Goal: Task Accomplishment & Management: Manage account settings

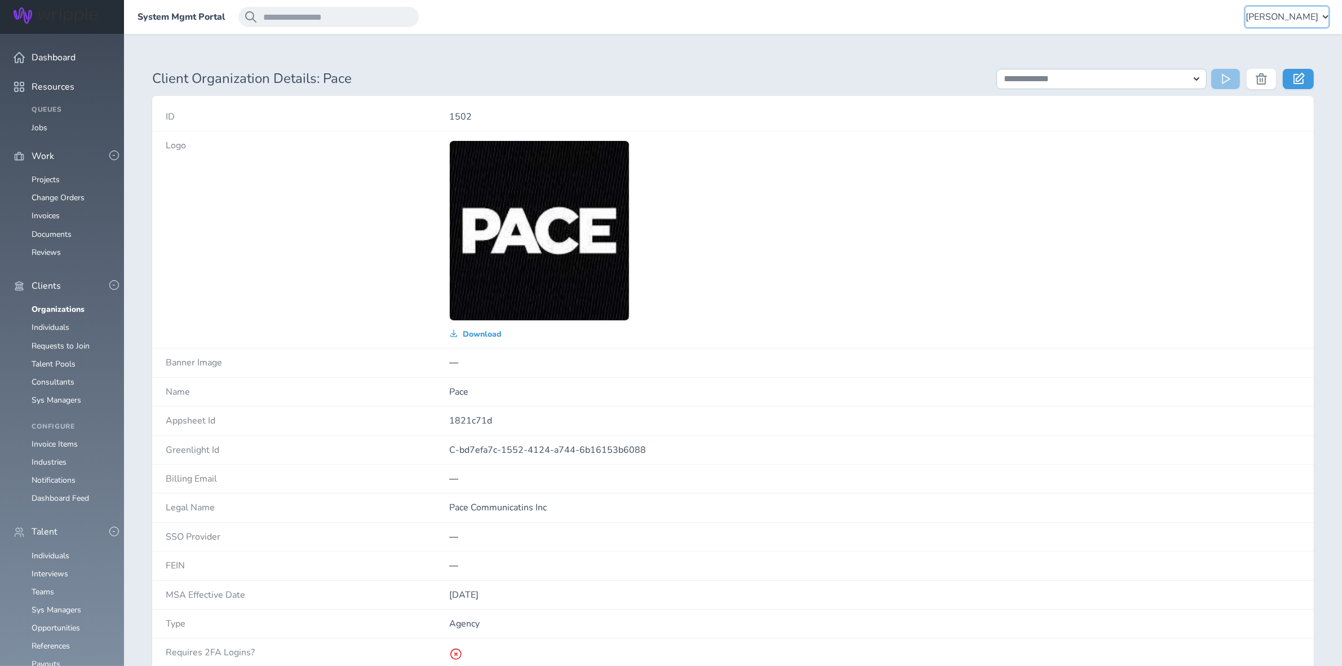
click at [1318, 23] on div "[PERSON_NAME]" at bounding box center [1287, 17] width 83 height 20
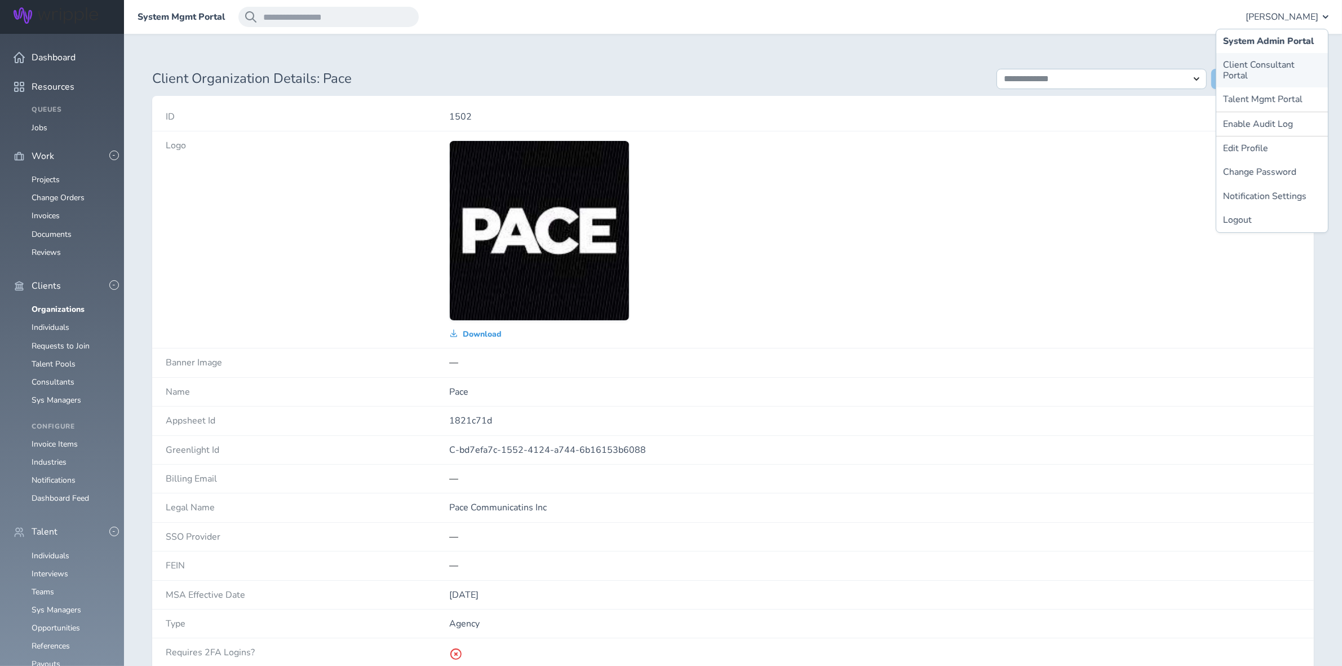
click at [1277, 61] on link "Client Consultant Portal" at bounding box center [1273, 70] width 112 height 34
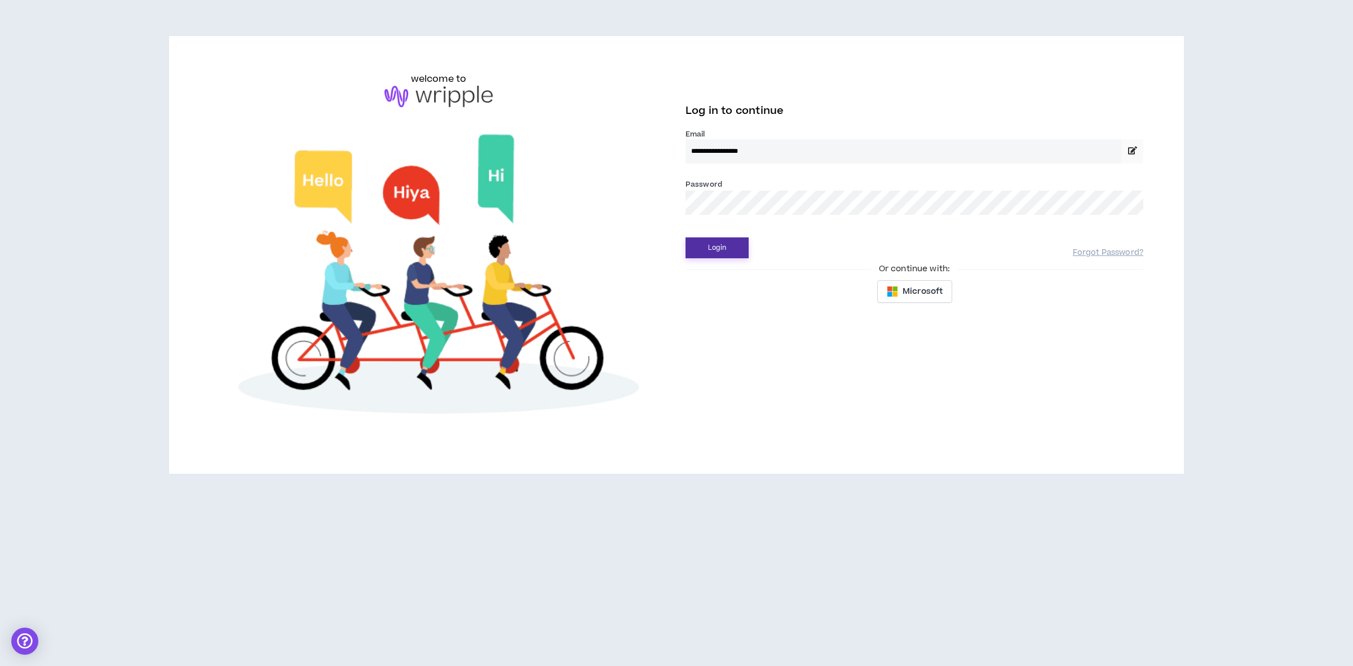
drag, startPoint x: 714, startPoint y: 237, endPoint x: 712, endPoint y: 246, distance: 9.3
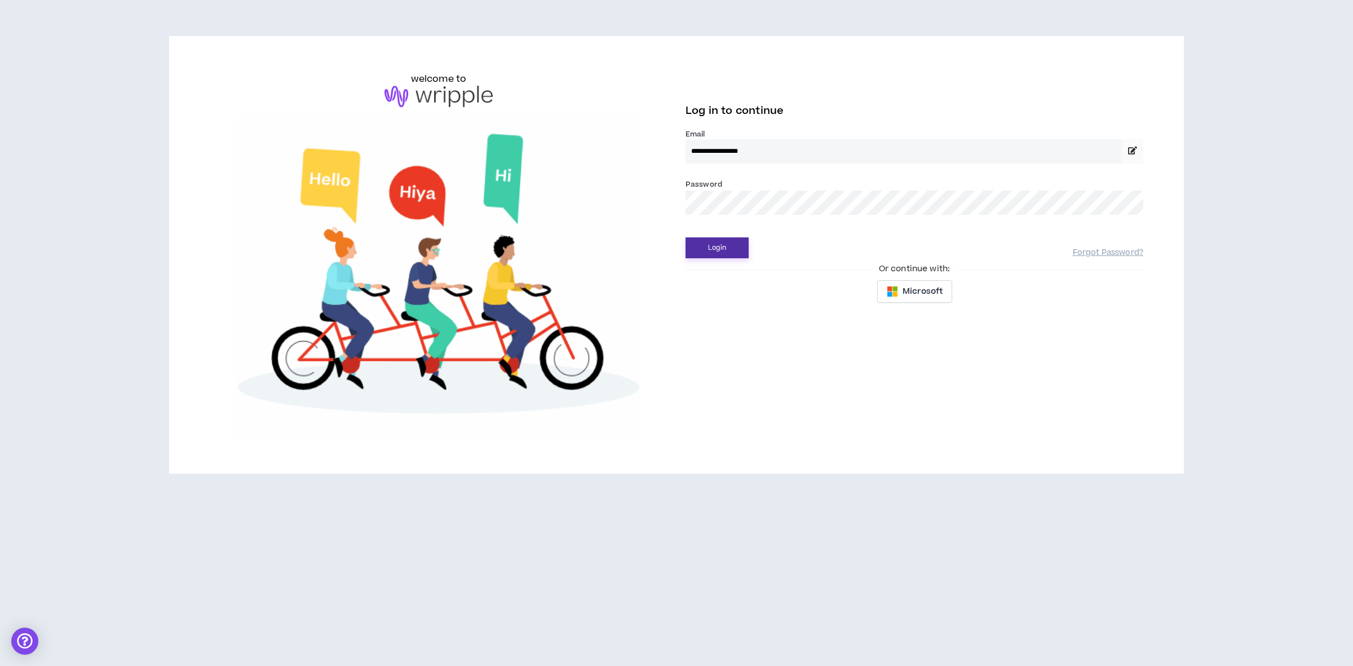
click at [712, 245] on button "Login" at bounding box center [717, 247] width 63 height 21
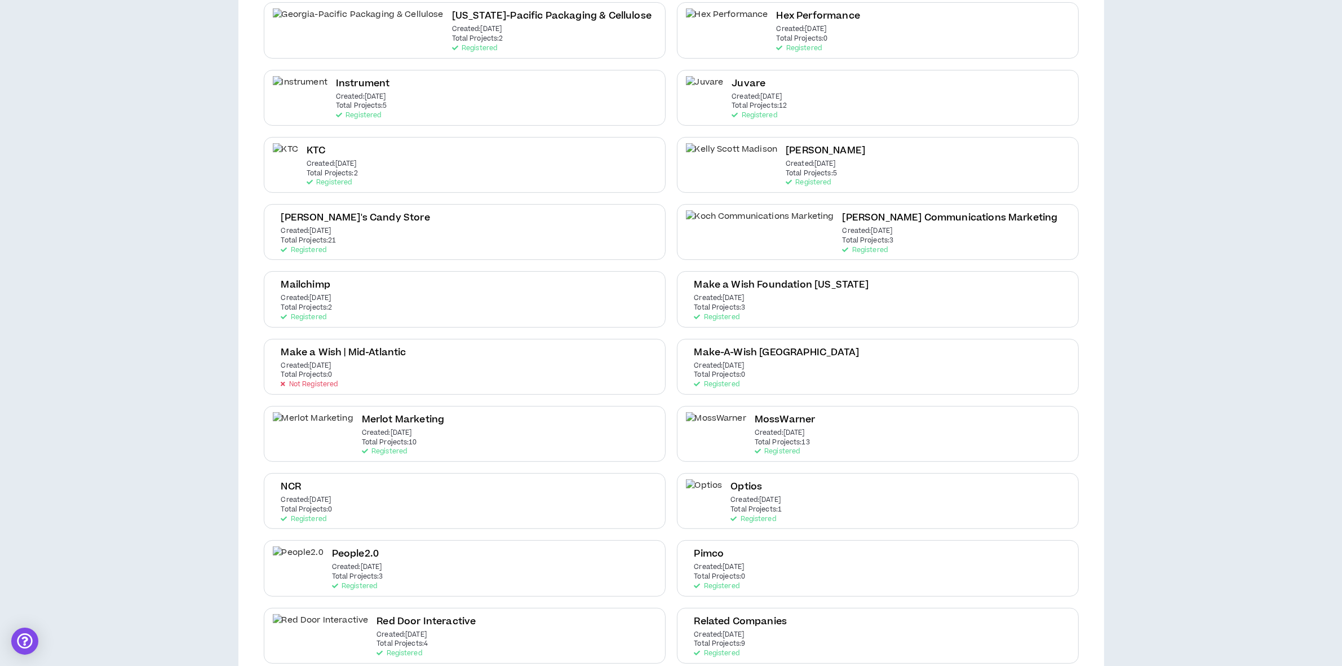
scroll to position [775, 0]
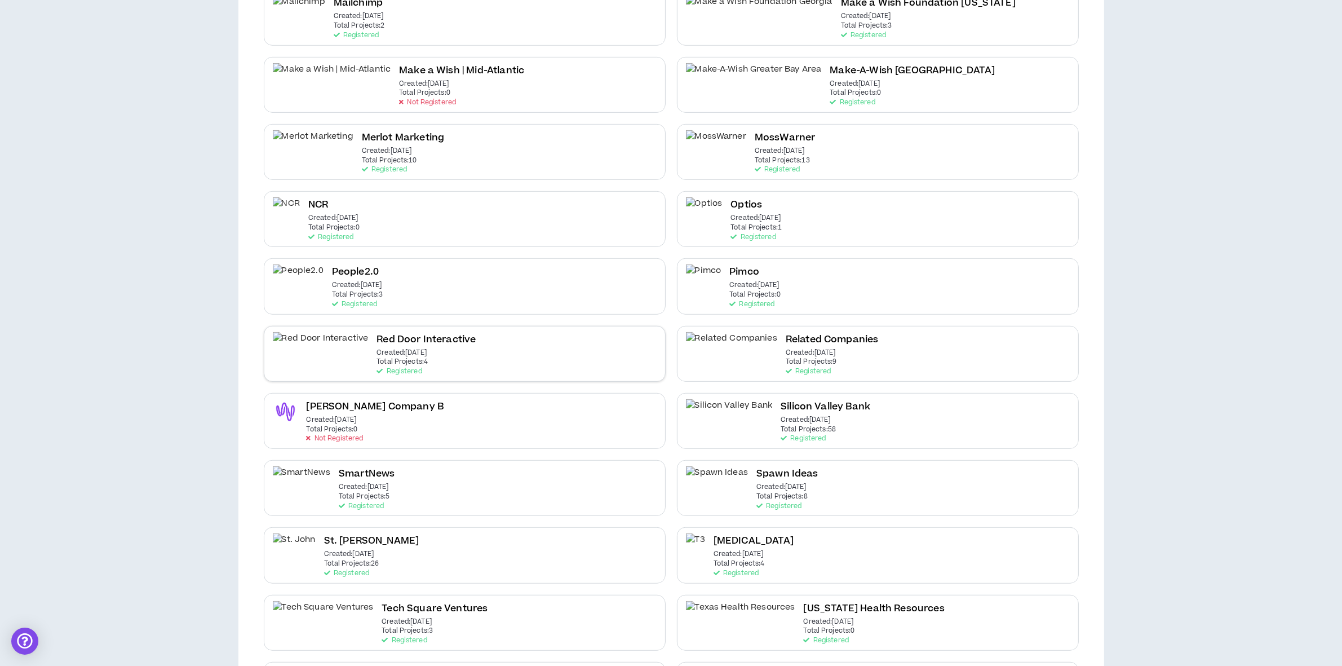
click at [377, 358] on p "Total Projects: 4" at bounding box center [402, 362] width 51 height 8
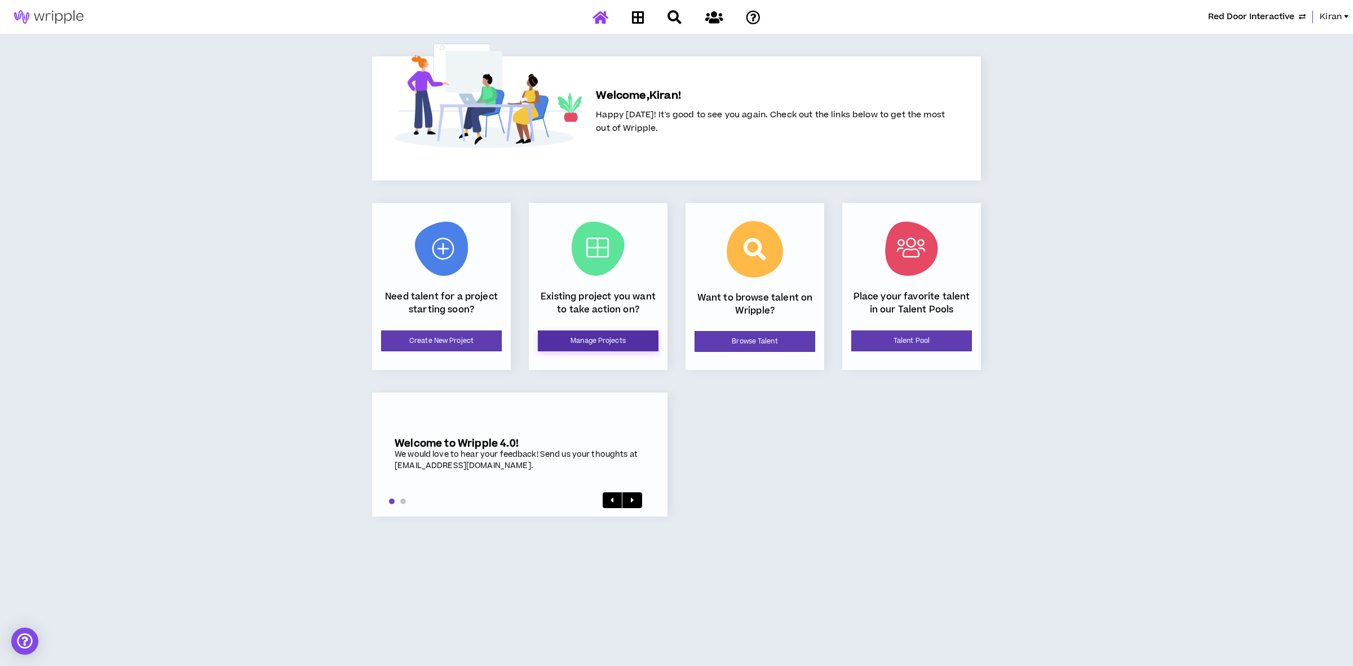
click at [604, 343] on link "Manage Projects" at bounding box center [598, 340] width 121 height 21
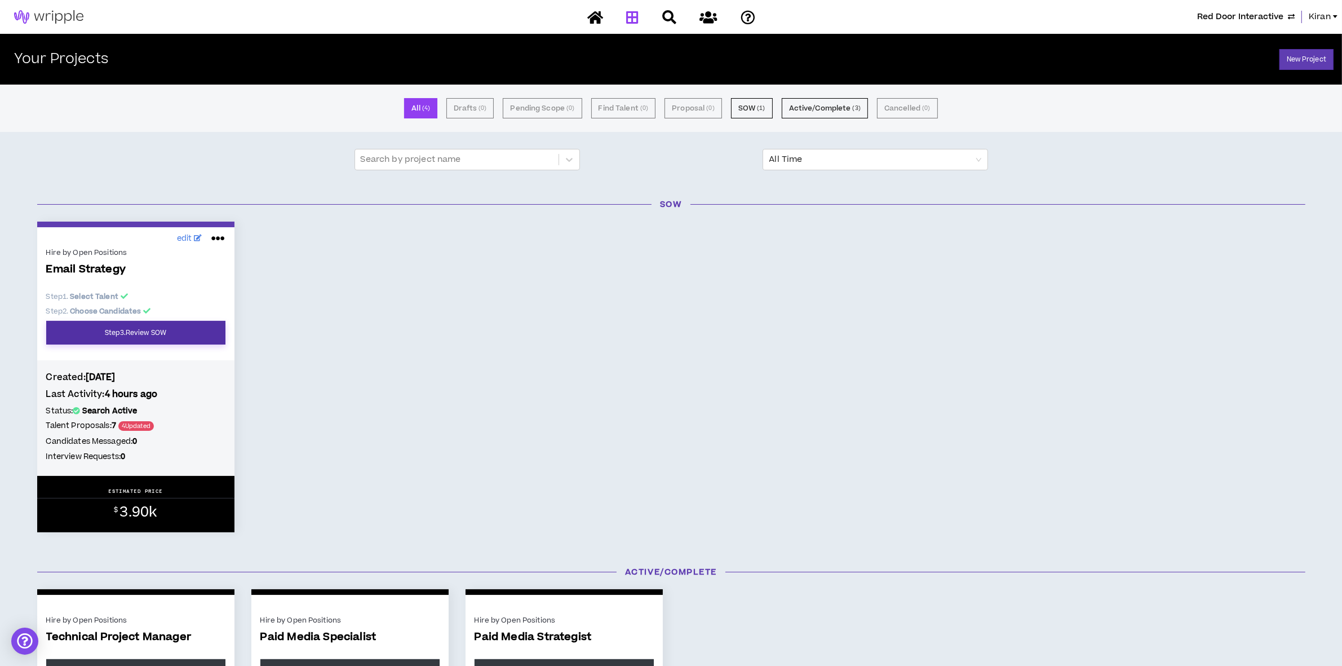
click at [171, 334] on link "Step 3 . Review SOW" at bounding box center [135, 333] width 179 height 24
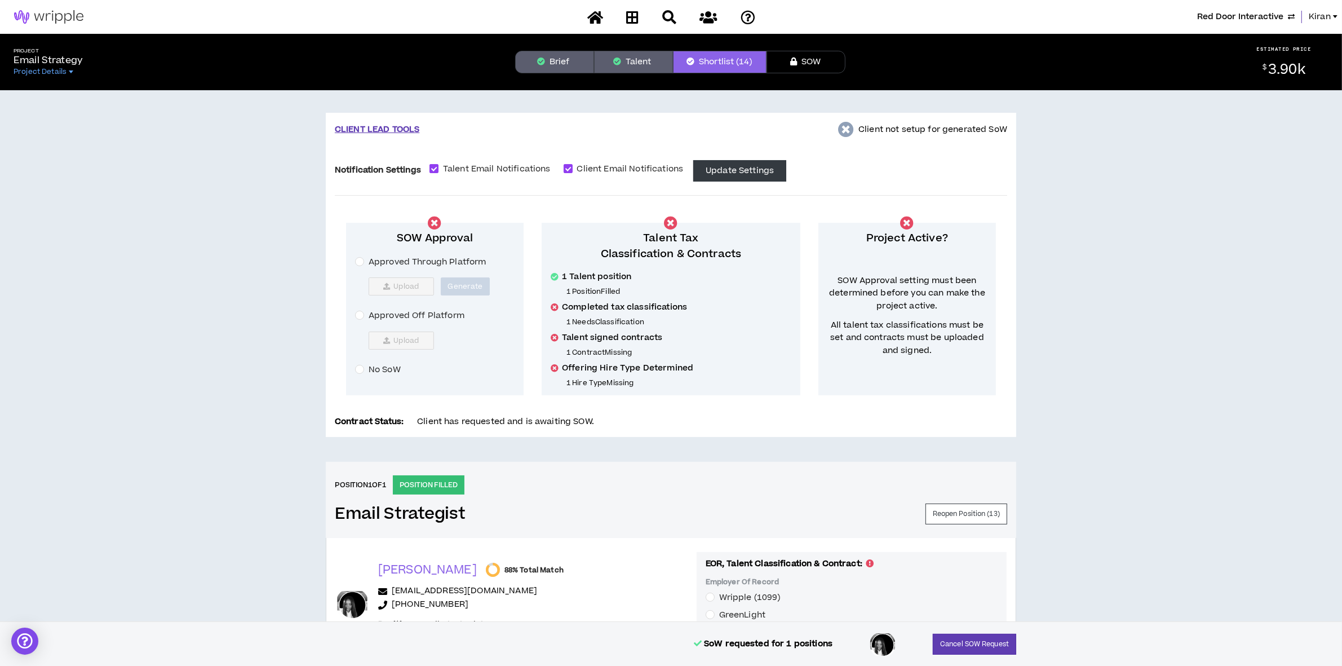
click at [630, 58] on button "Talent" at bounding box center [633, 62] width 79 height 23
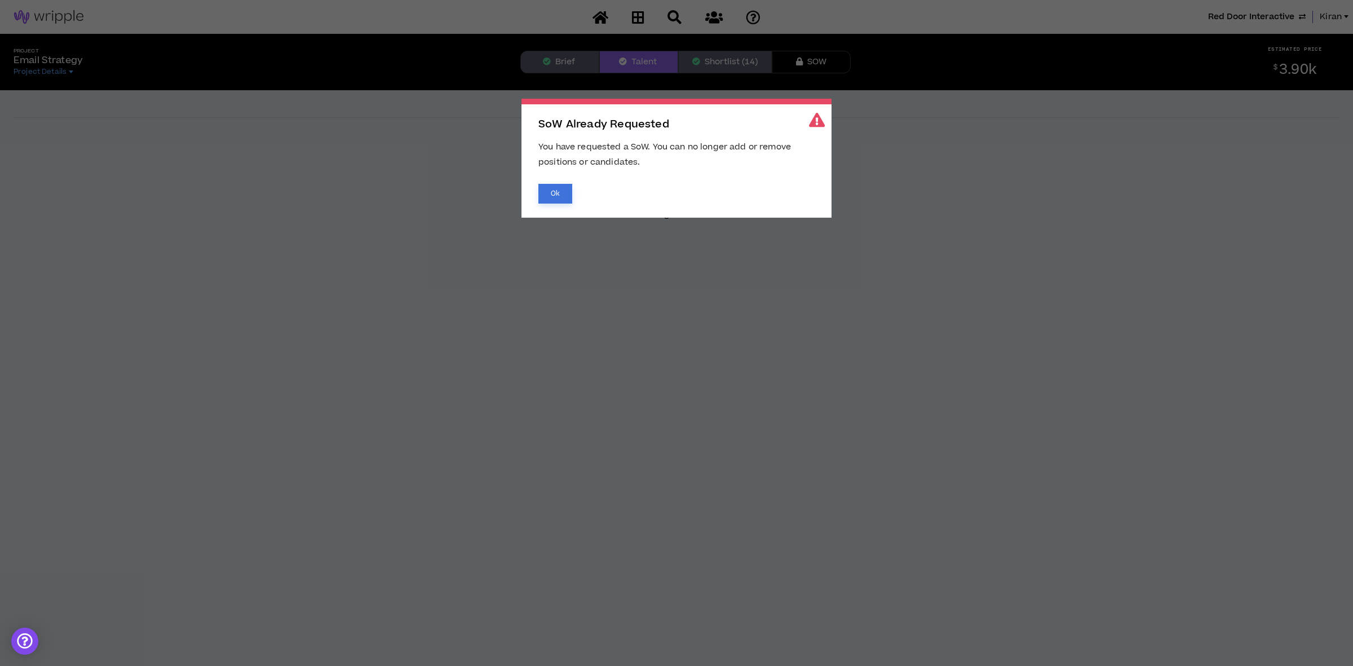
click at [542, 198] on button "Ok" at bounding box center [555, 194] width 34 height 20
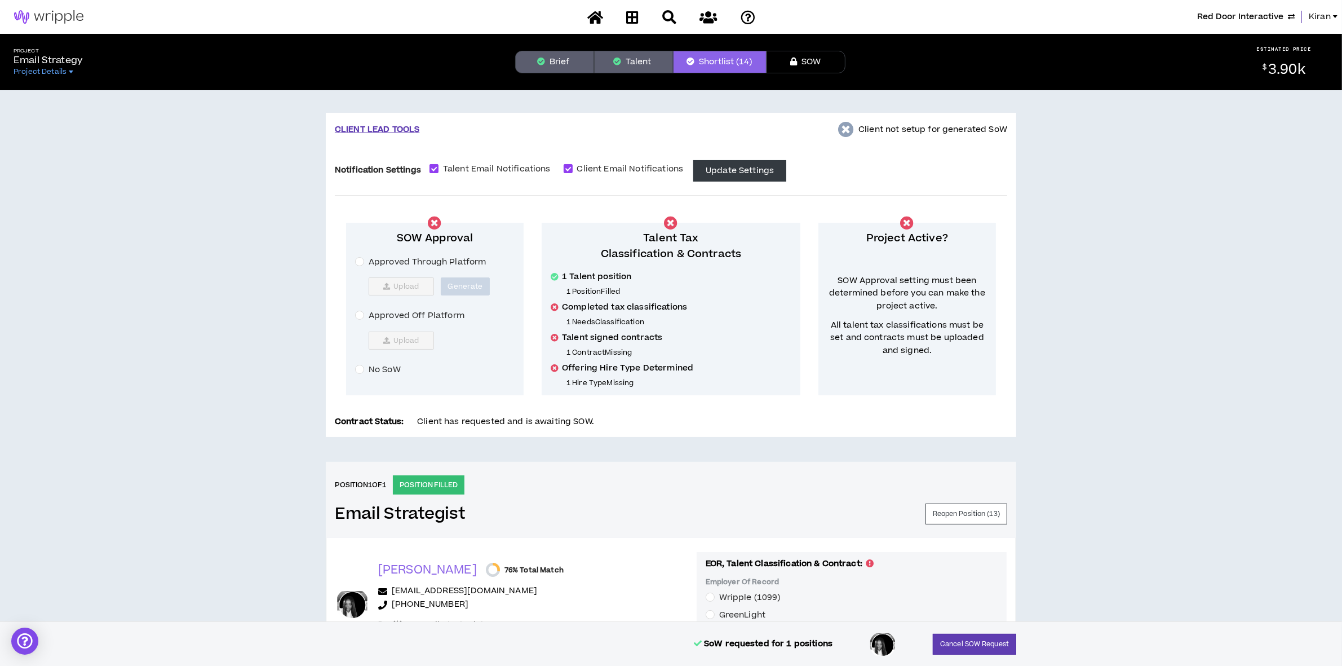
click at [1328, 15] on span "Kiran" at bounding box center [1320, 17] width 22 height 12
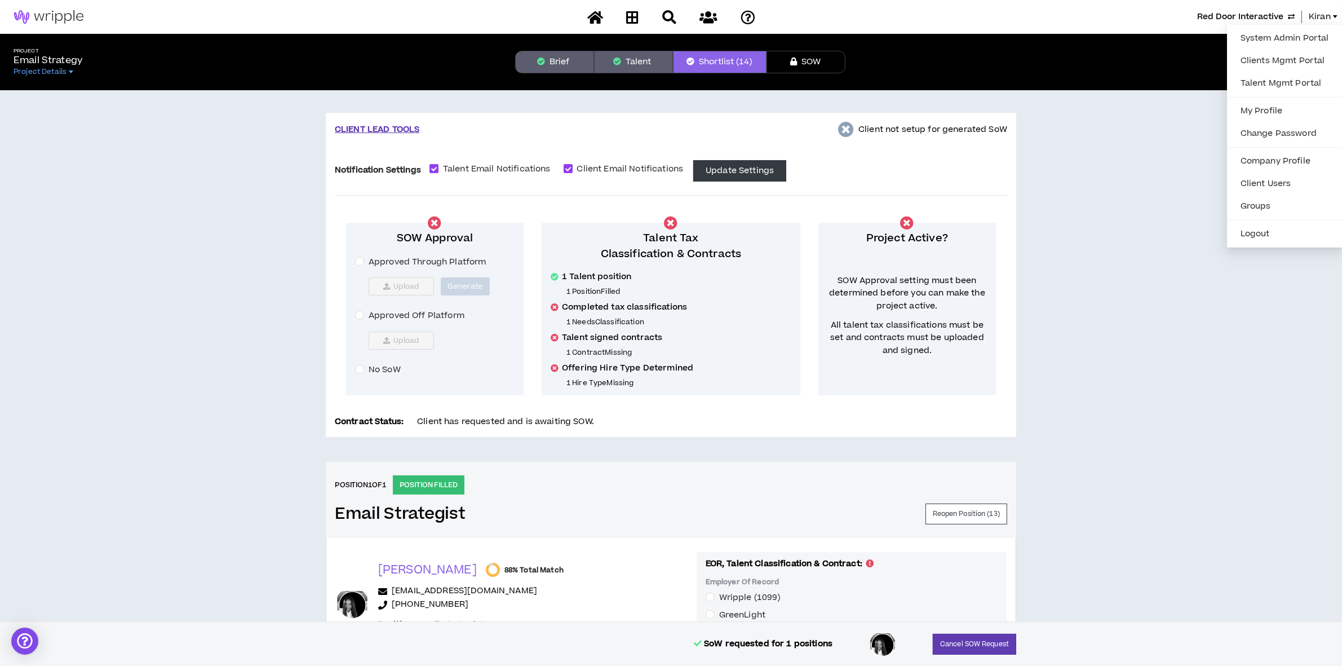
click at [1245, 25] on div "System Admin Portal Clients Mgmt Portal Talent Mgmt Portal My Profile Change Pa…" at bounding box center [1285, 136] width 116 height 223
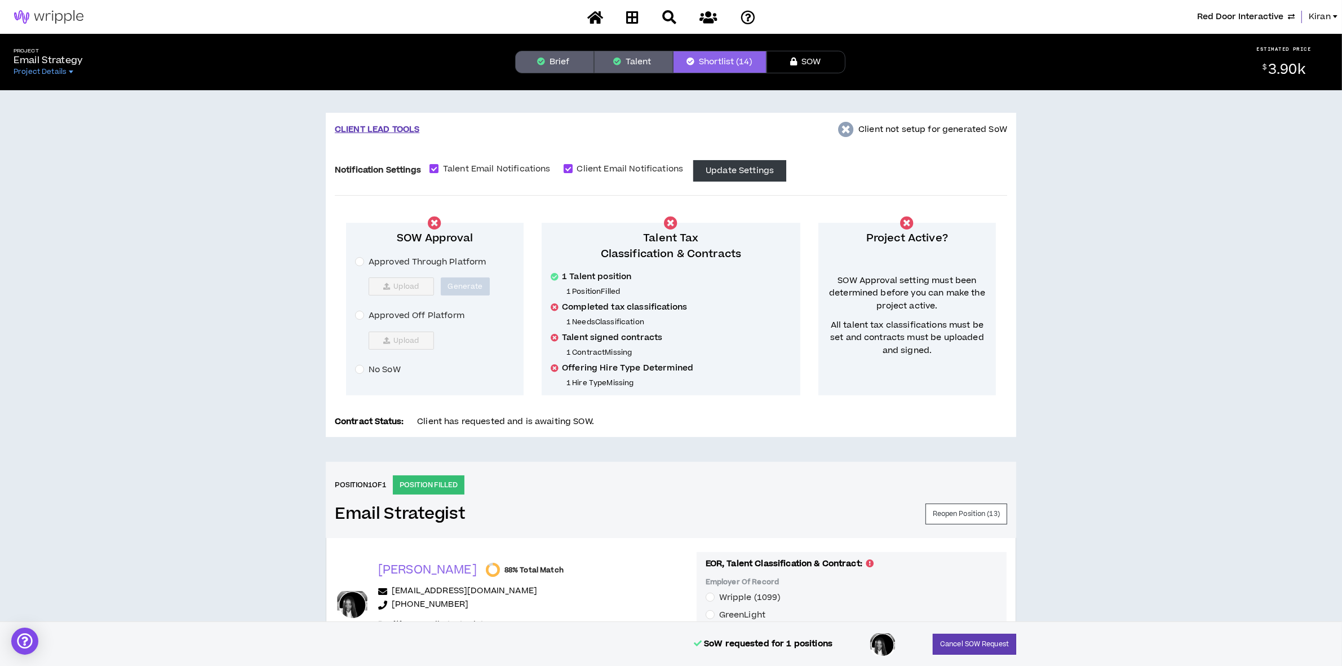
click at [1243, 18] on span "Red Door Interactive" at bounding box center [1240, 17] width 86 height 12
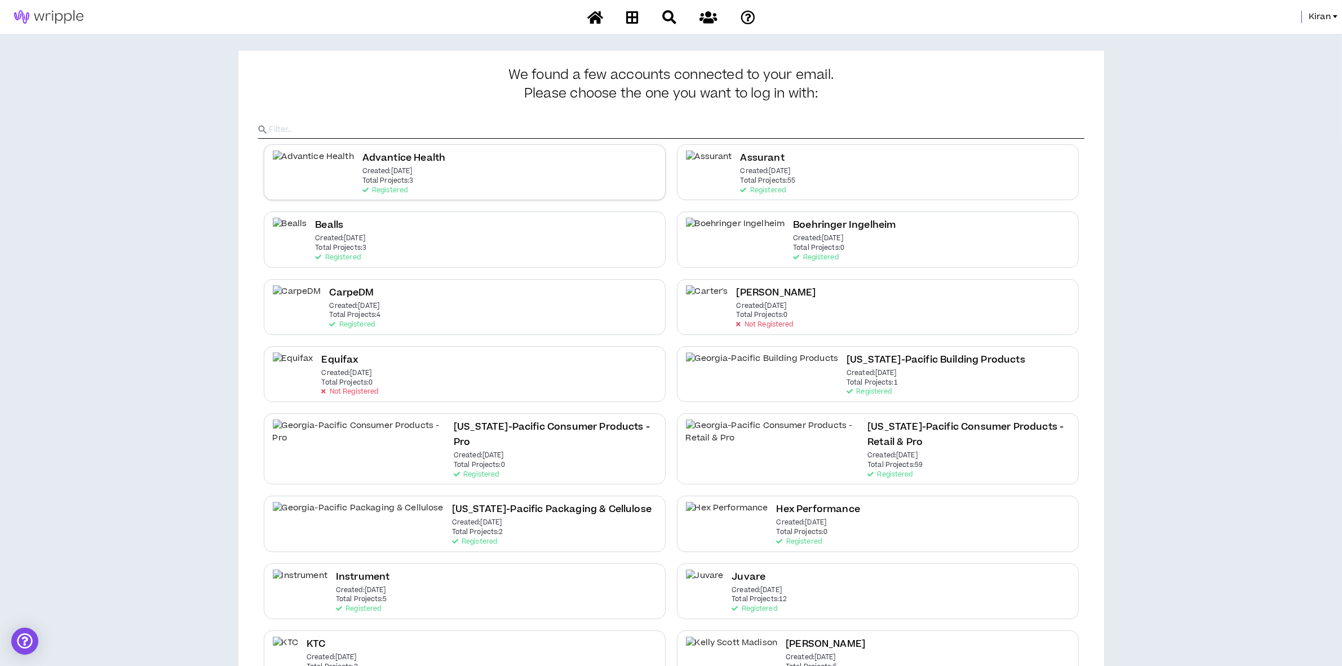
click at [427, 179] on div "Advantice Health Created: Aug 11 2025 Total Projects: 3 Registered" at bounding box center [465, 172] width 402 height 56
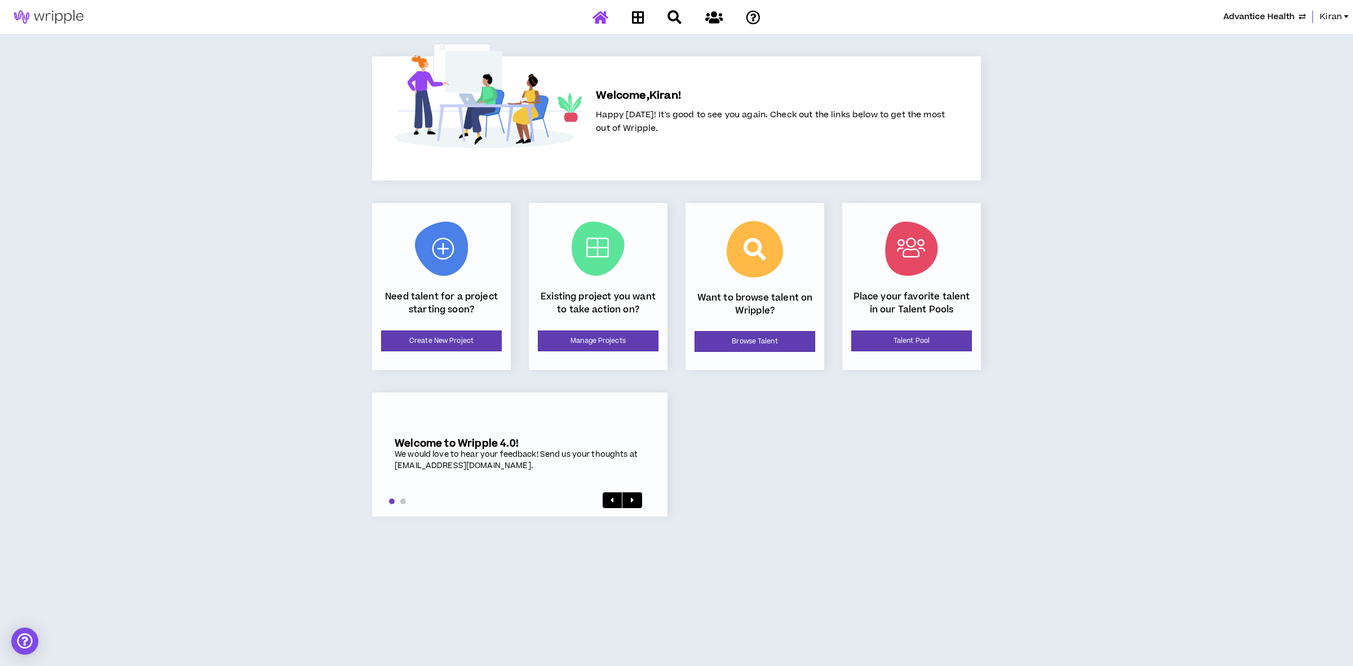
click at [570, 328] on div "Existing project you want to take action on? Manage Projects" at bounding box center [598, 286] width 139 height 167
click at [568, 339] on link "Manage Projects" at bounding box center [598, 340] width 121 height 21
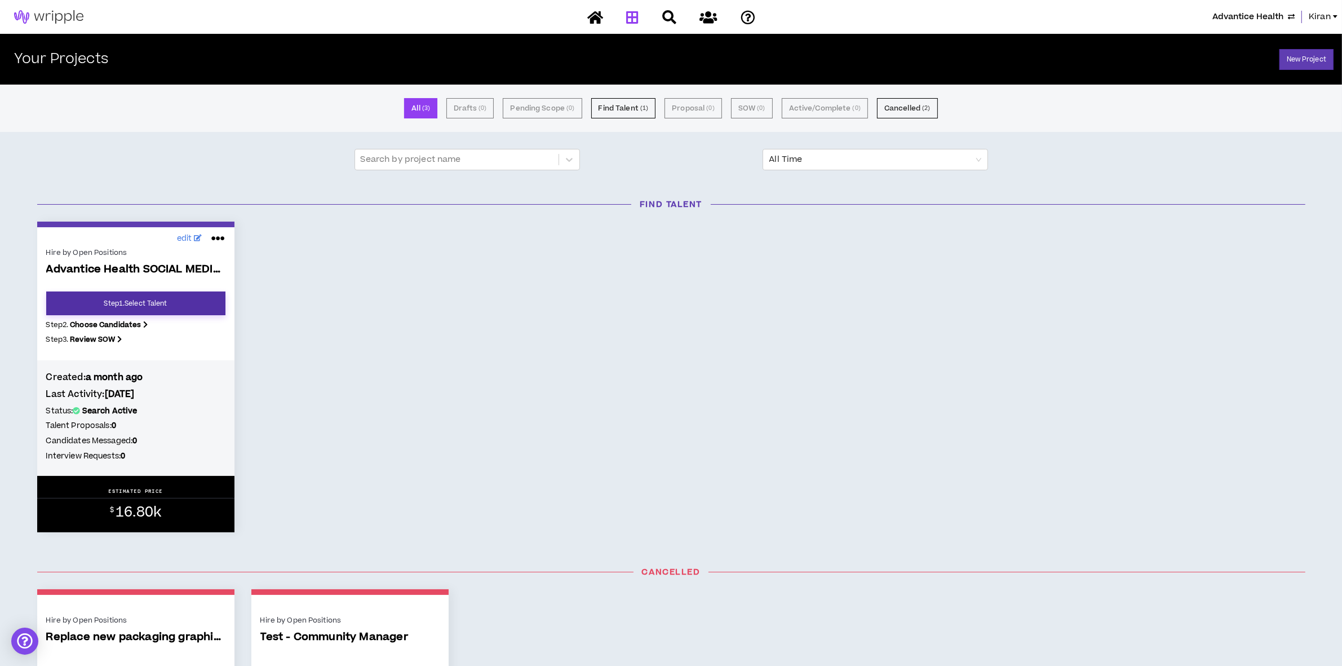
click at [170, 303] on link "Step 1 . Select Talent" at bounding box center [135, 303] width 179 height 24
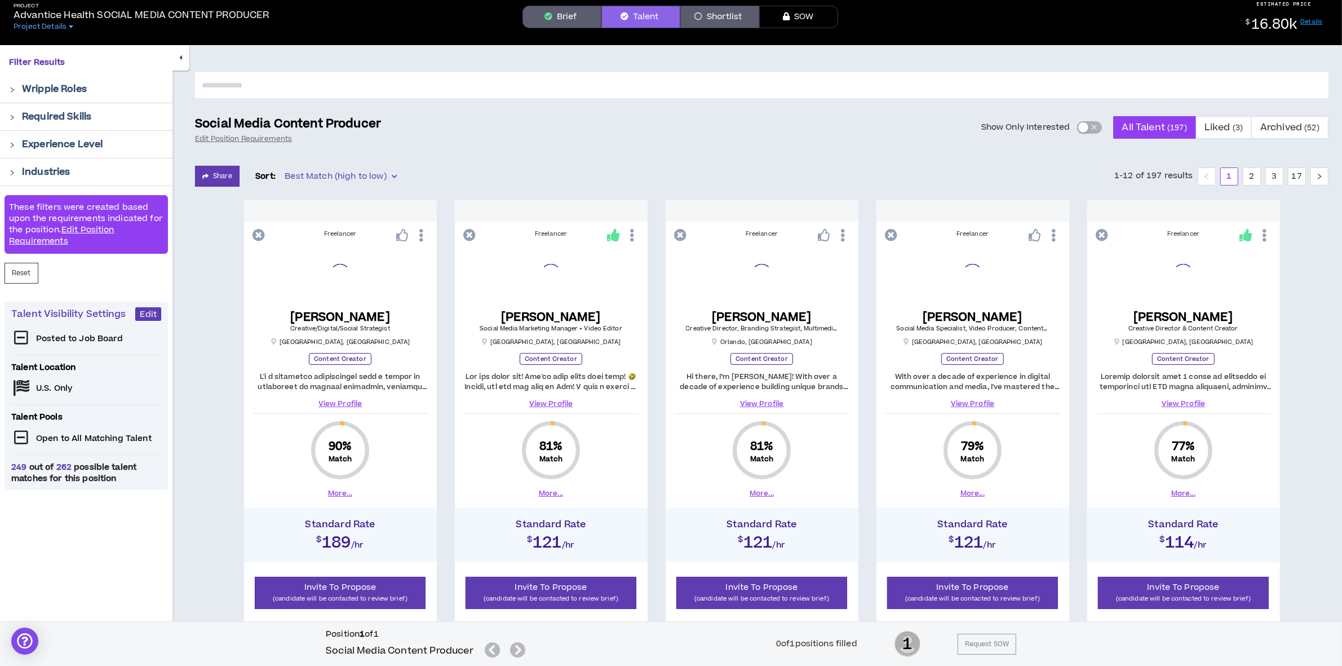
scroll to position [70, 0]
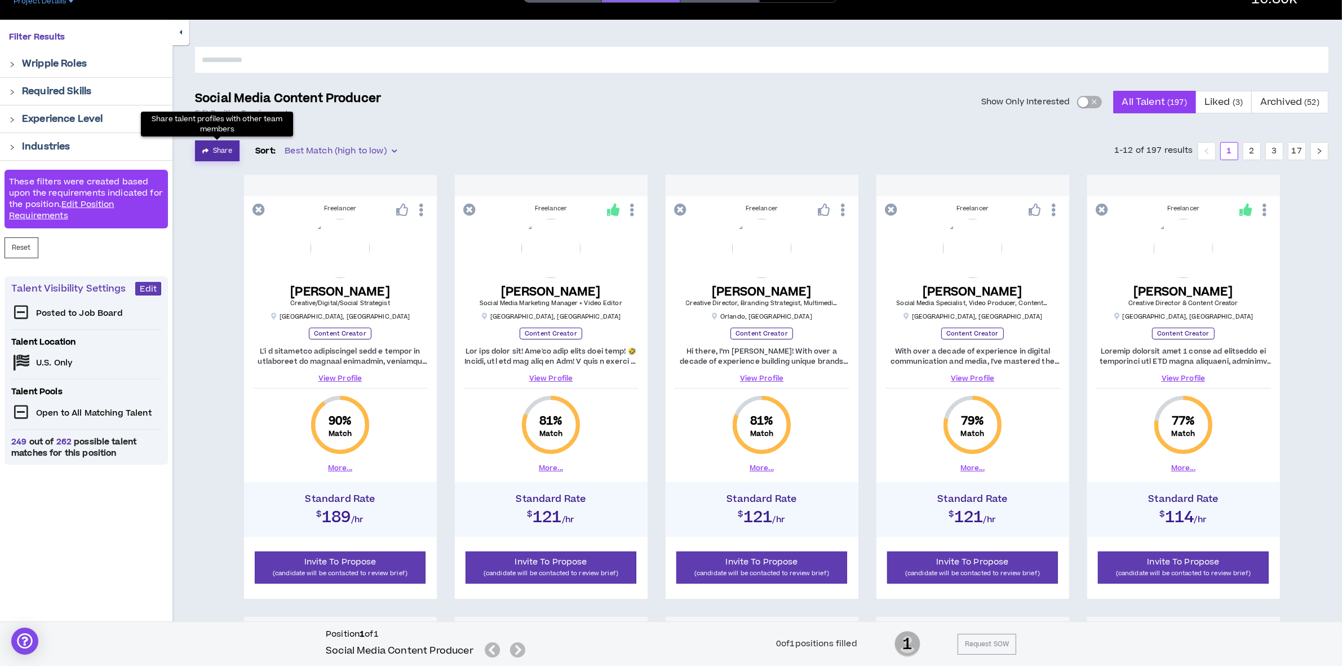
click at [221, 144] on button "Share" at bounding box center [217, 150] width 45 height 21
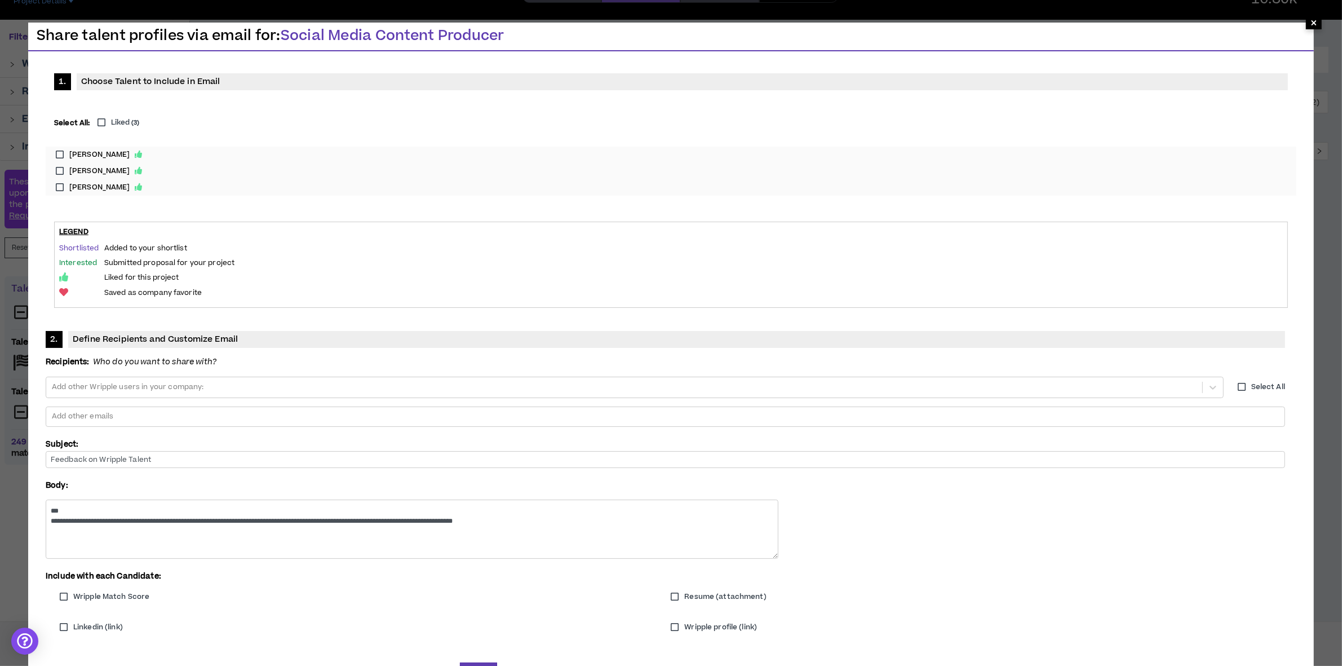
click at [1314, 23] on span "×" at bounding box center [1314, 23] width 7 height 14
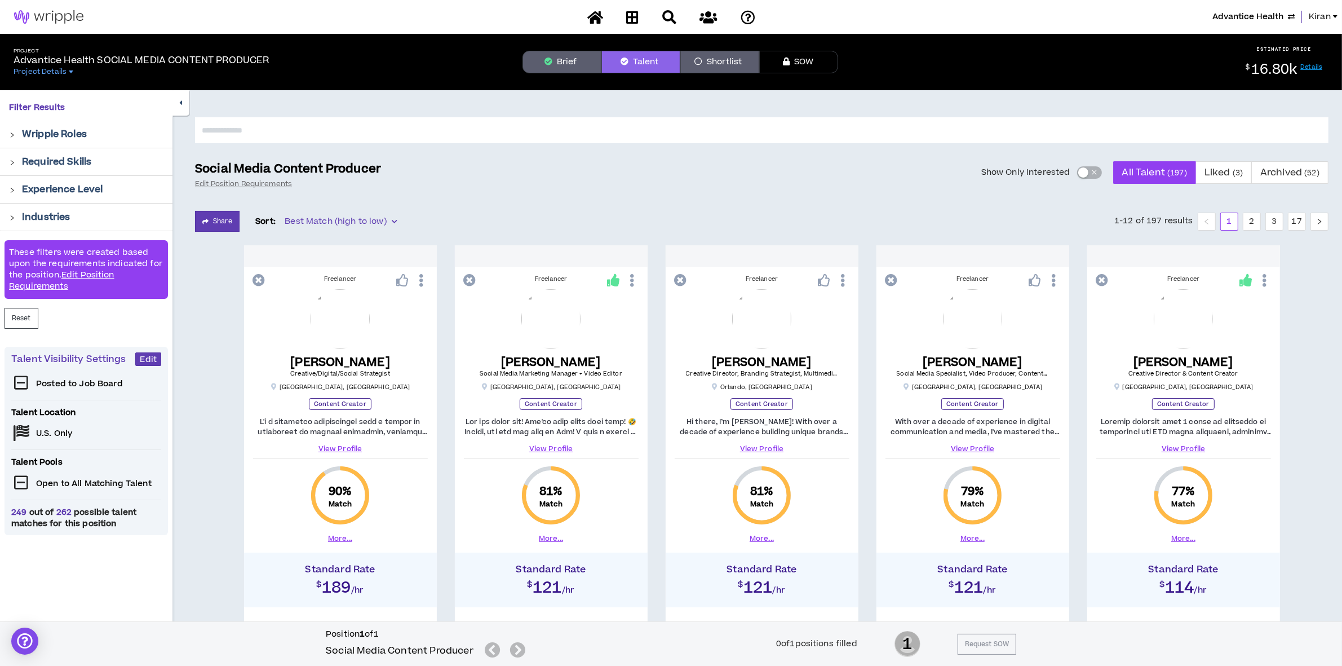
click at [1315, 15] on span "Kiran" at bounding box center [1320, 17] width 22 height 12
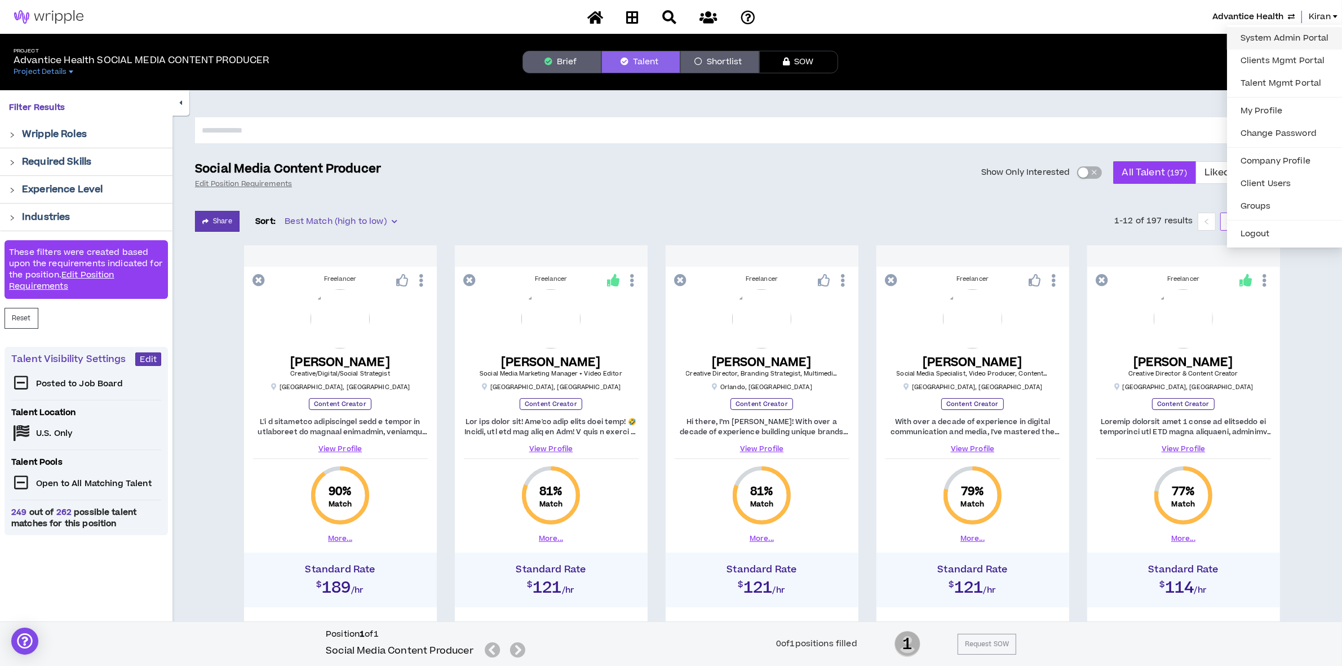
click at [1248, 38] on link "System Admin Portal" at bounding box center [1285, 38] width 102 height 17
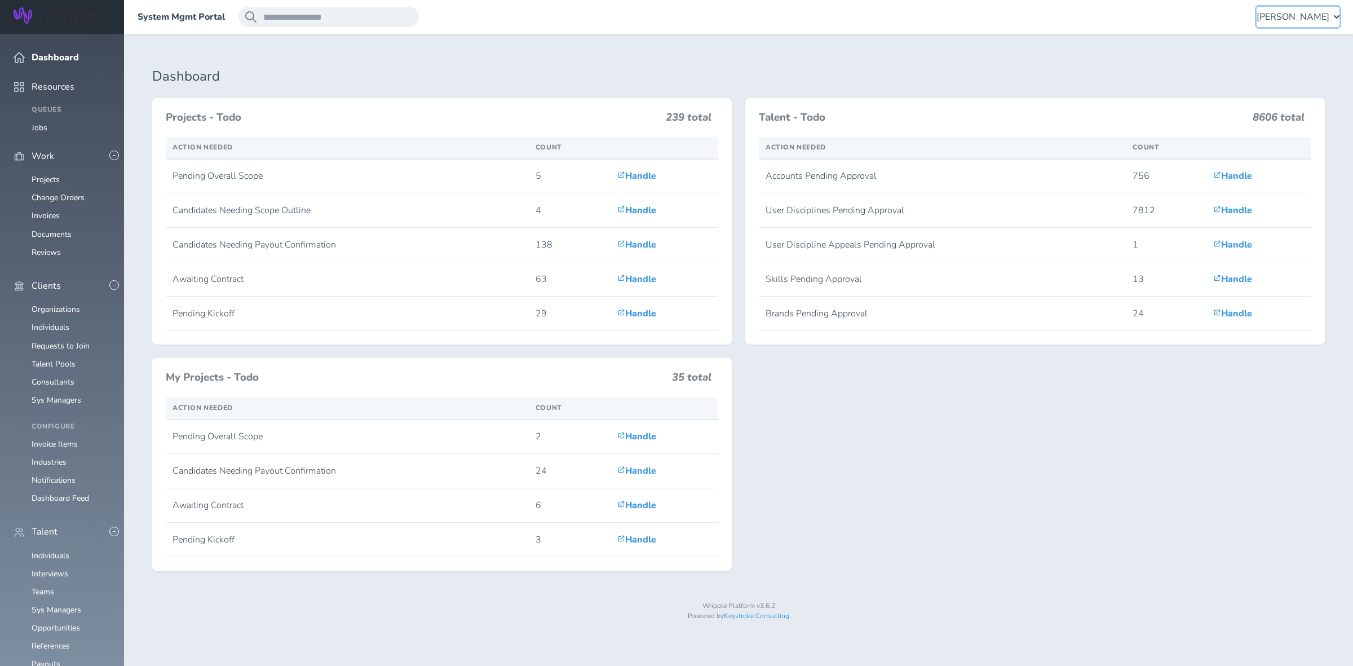
click at [1301, 17] on span "[PERSON_NAME]" at bounding box center [1293, 17] width 73 height 10
click at [1283, 54] on link "Client Consultant Portal" at bounding box center [1283, 70] width 112 height 34
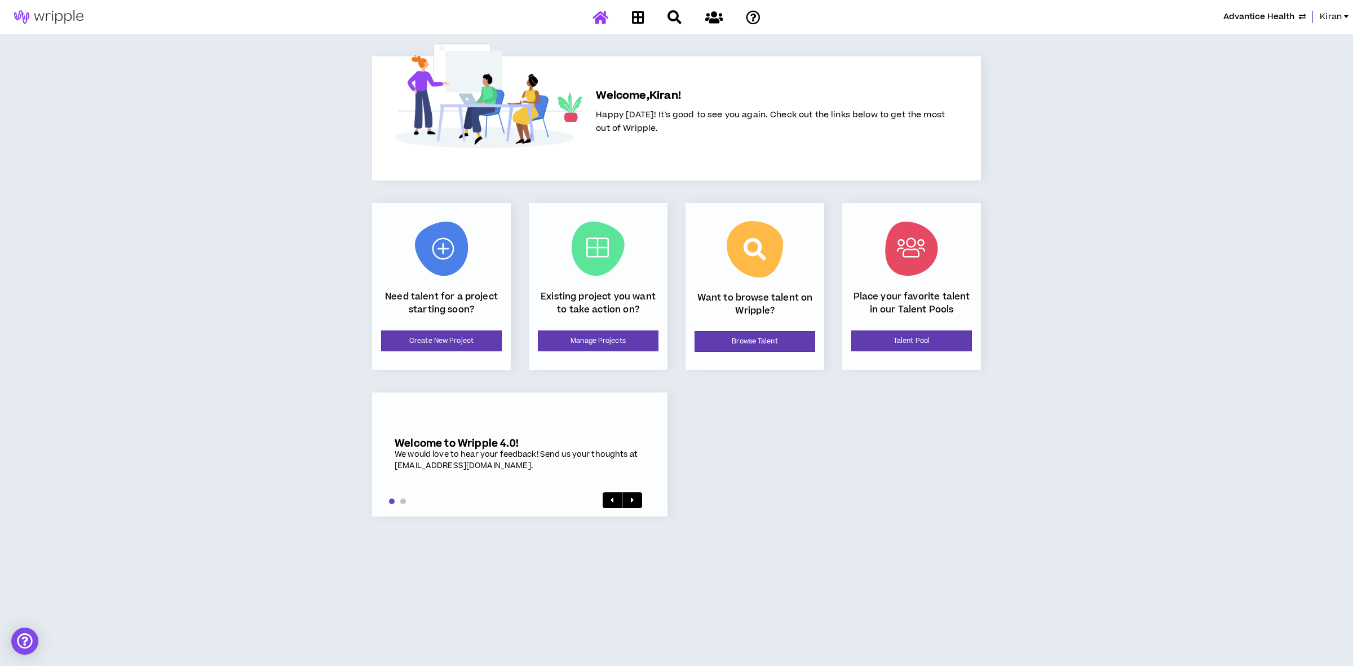
click at [1279, 10] on div "Advantice Health Kiran" at bounding box center [676, 17] width 1353 height 34
click at [1272, 13] on span "Advantice Health" at bounding box center [1258, 17] width 71 height 12
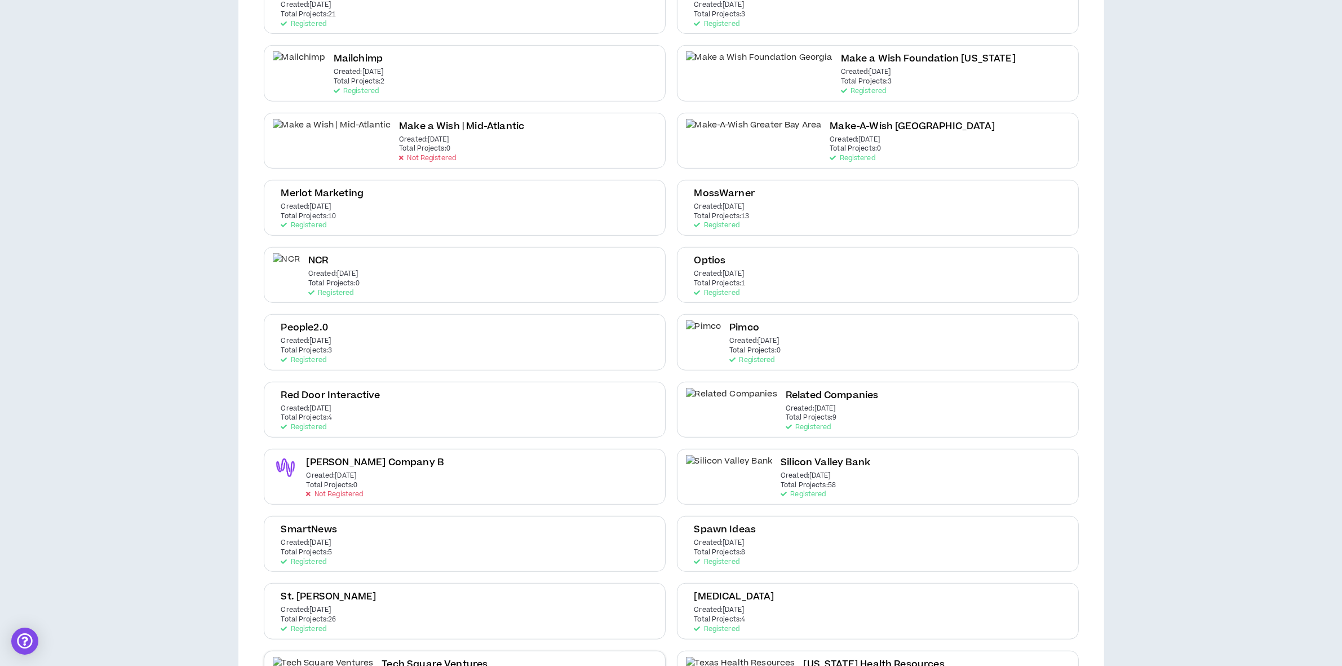
scroll to position [987, 0]
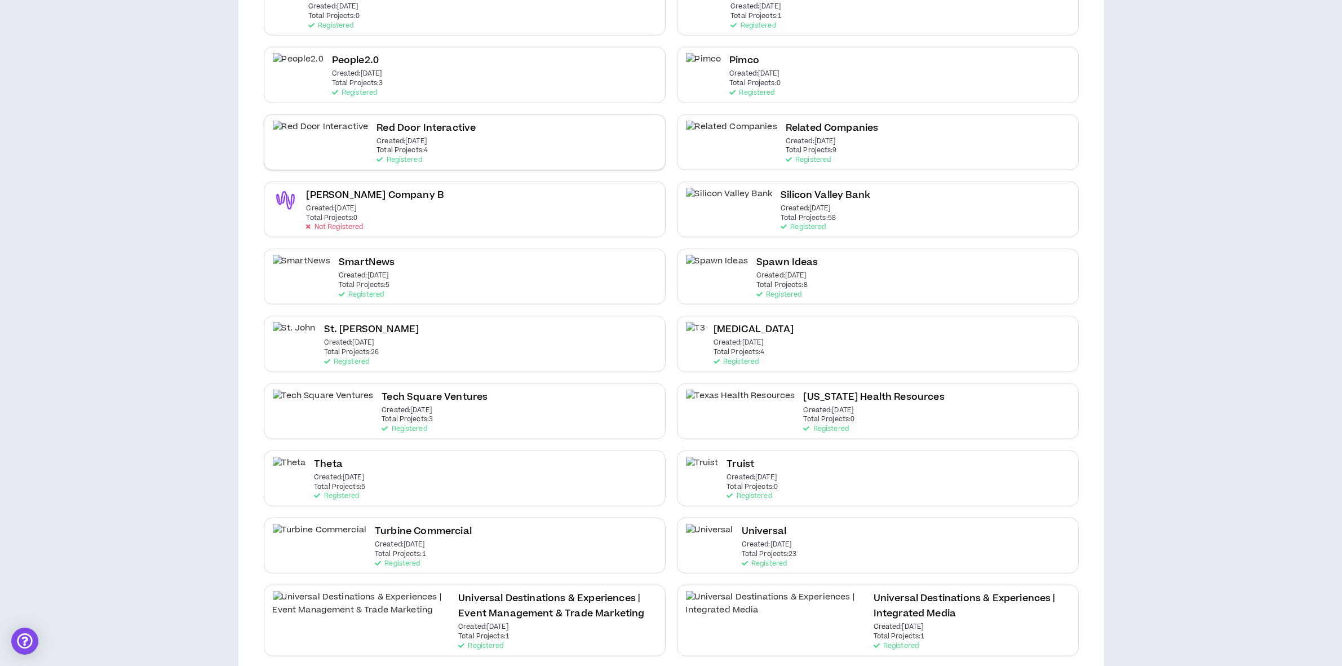
click at [377, 123] on h2 "Red Door Interactive" at bounding box center [426, 128] width 99 height 15
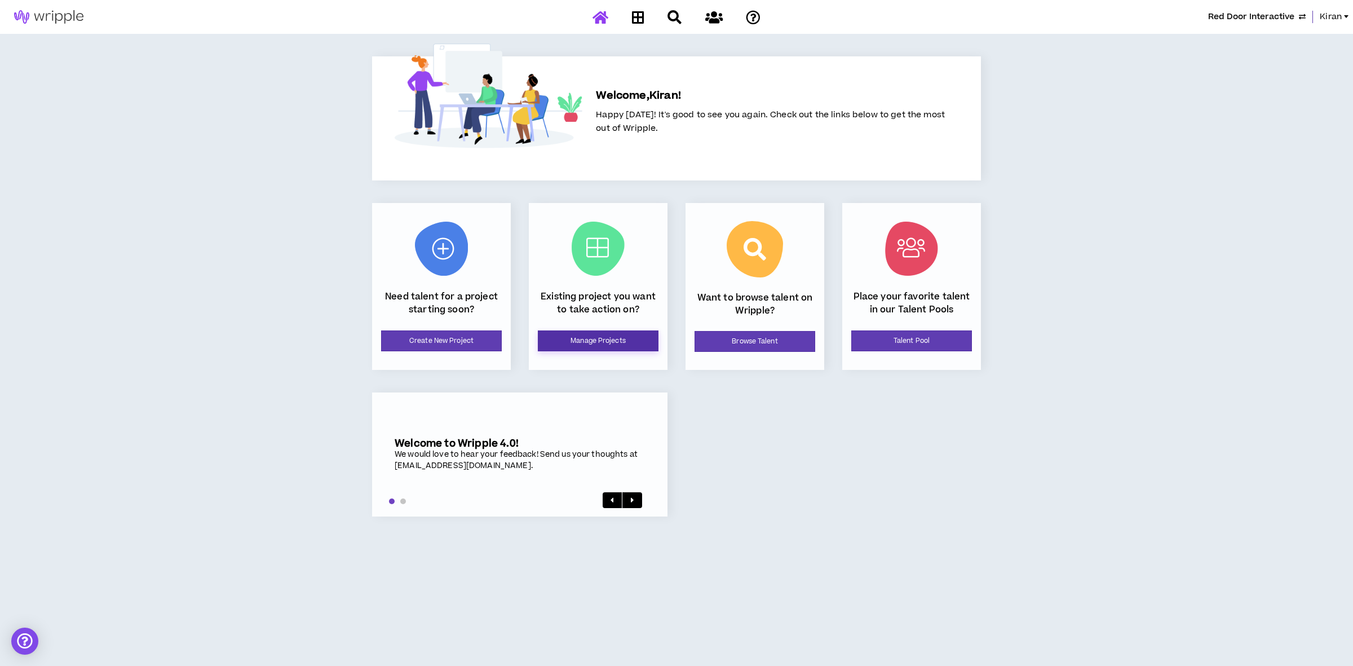
click at [571, 337] on link "Manage Projects" at bounding box center [598, 340] width 121 height 21
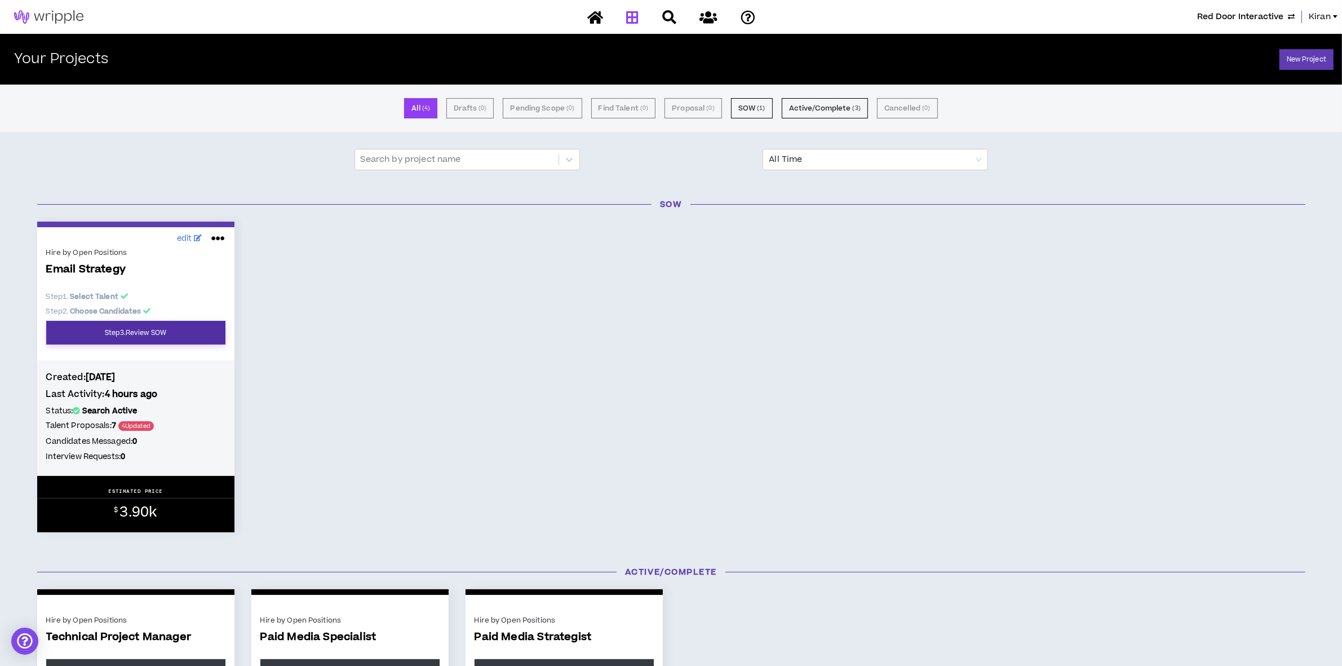
click at [158, 323] on link "Step 3 . Review SOW" at bounding box center [135, 333] width 179 height 24
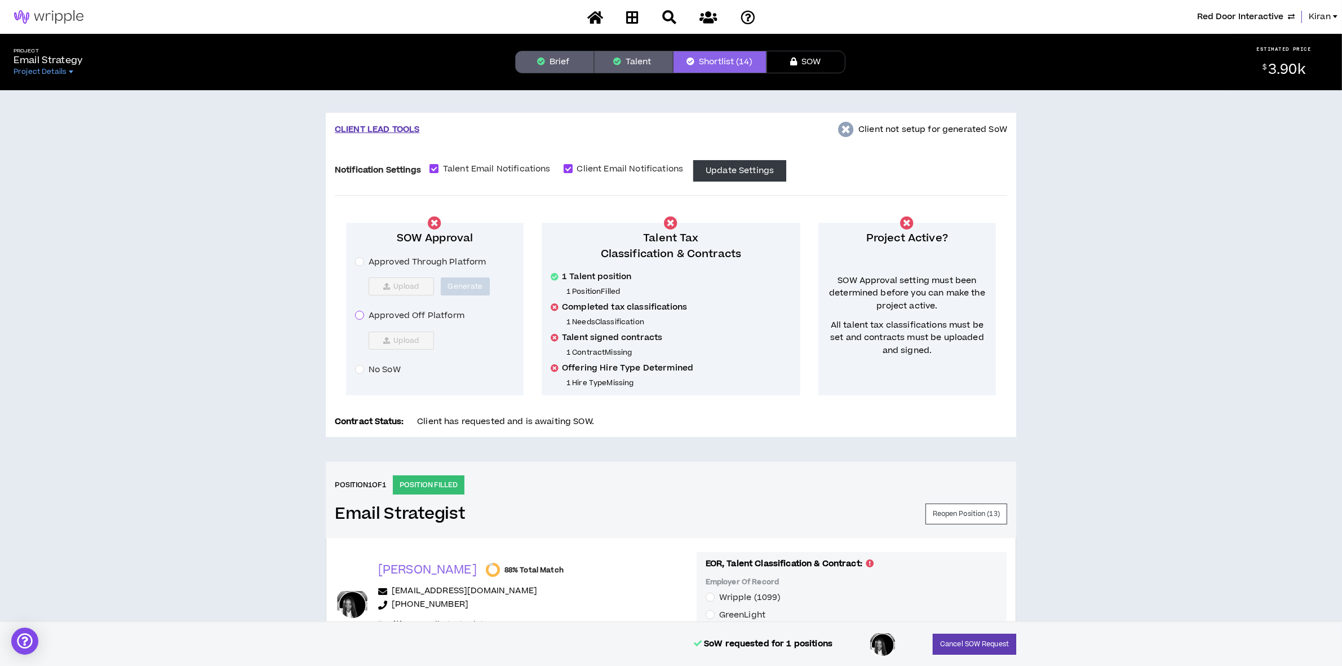
click at [355, 319] on span at bounding box center [359, 315] width 9 height 9
click at [391, 338] on button "Upload" at bounding box center [401, 340] width 65 height 18
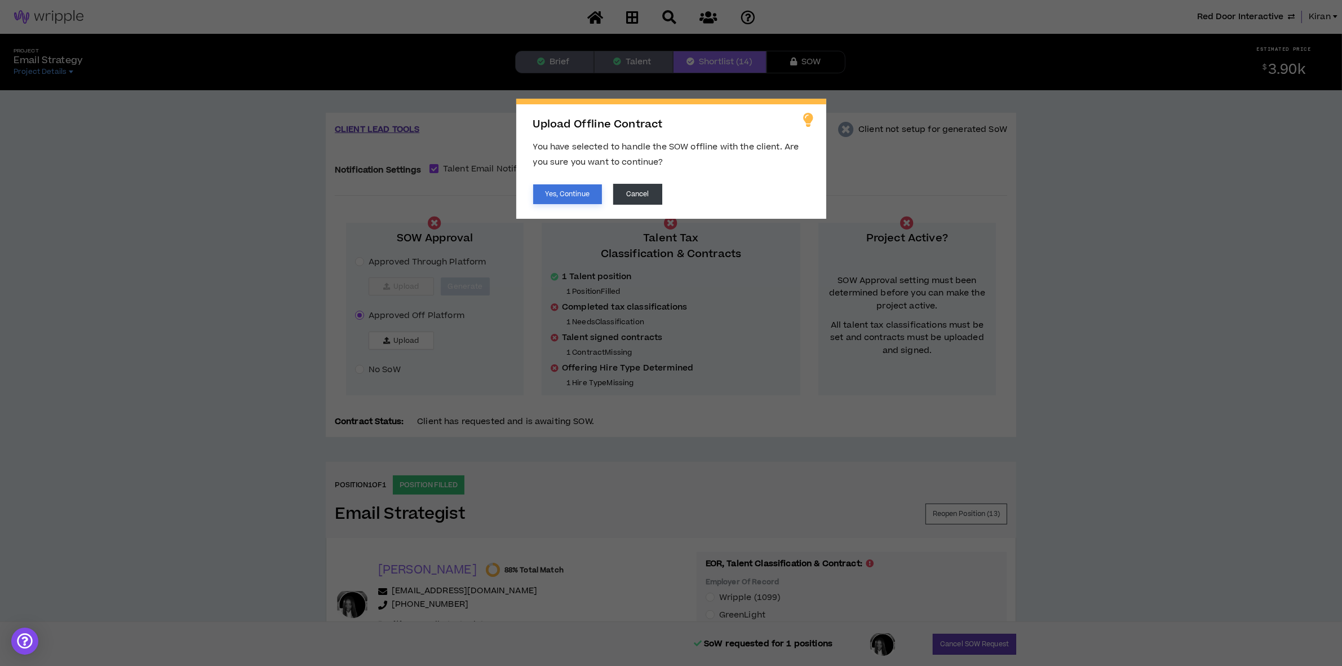
click at [553, 189] on button "Yes, Continue" at bounding box center [567, 194] width 69 height 20
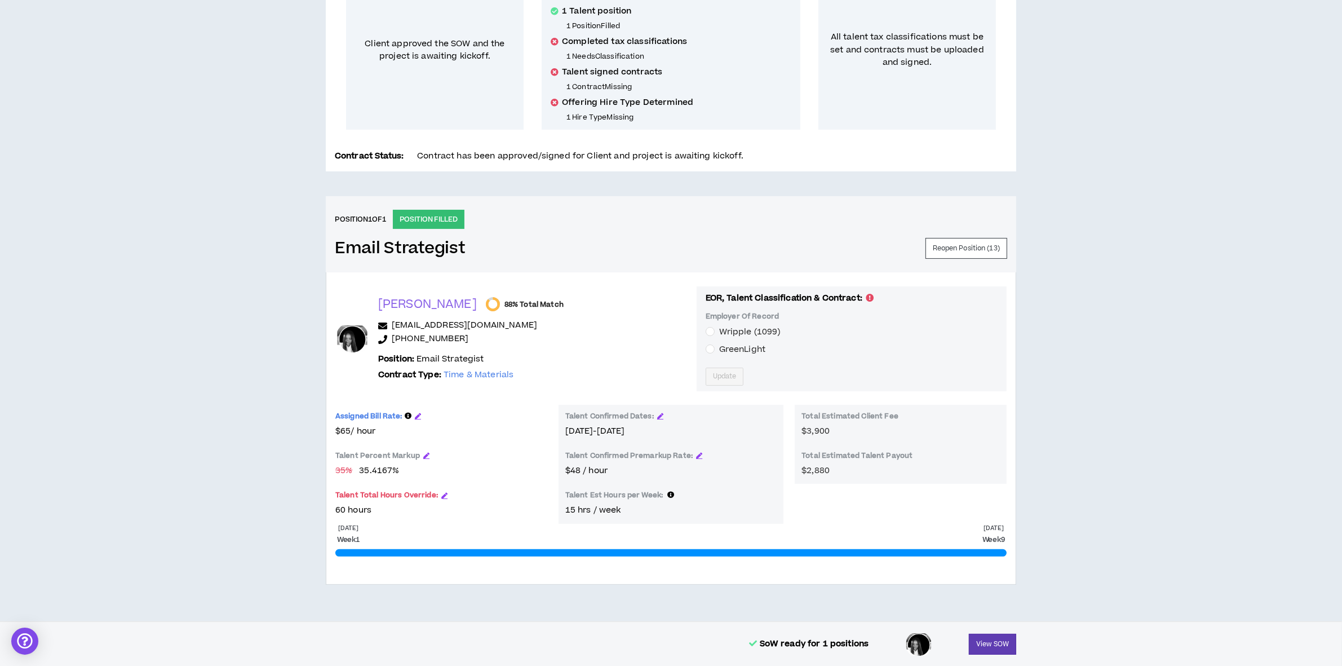
scroll to position [195, 0]
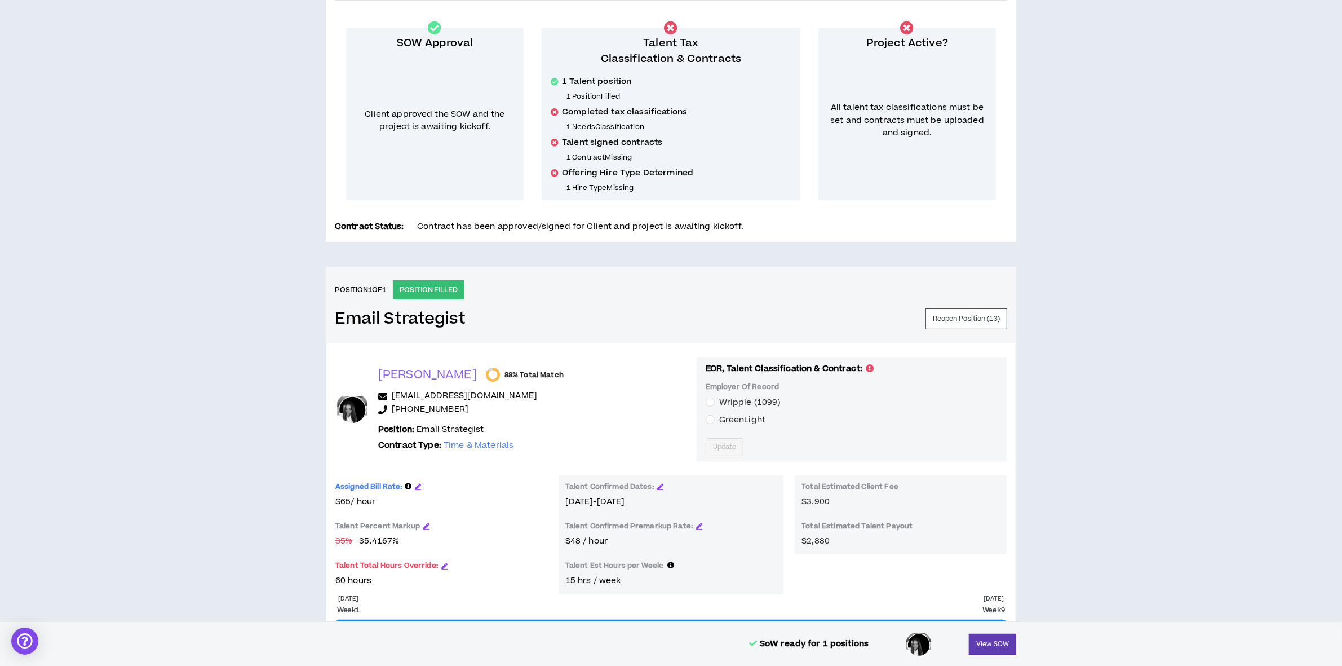
click at [715, 415] on span "GreenLight" at bounding box center [742, 420] width 55 height 12
click at [713, 451] on span "Update" at bounding box center [725, 446] width 24 height 11
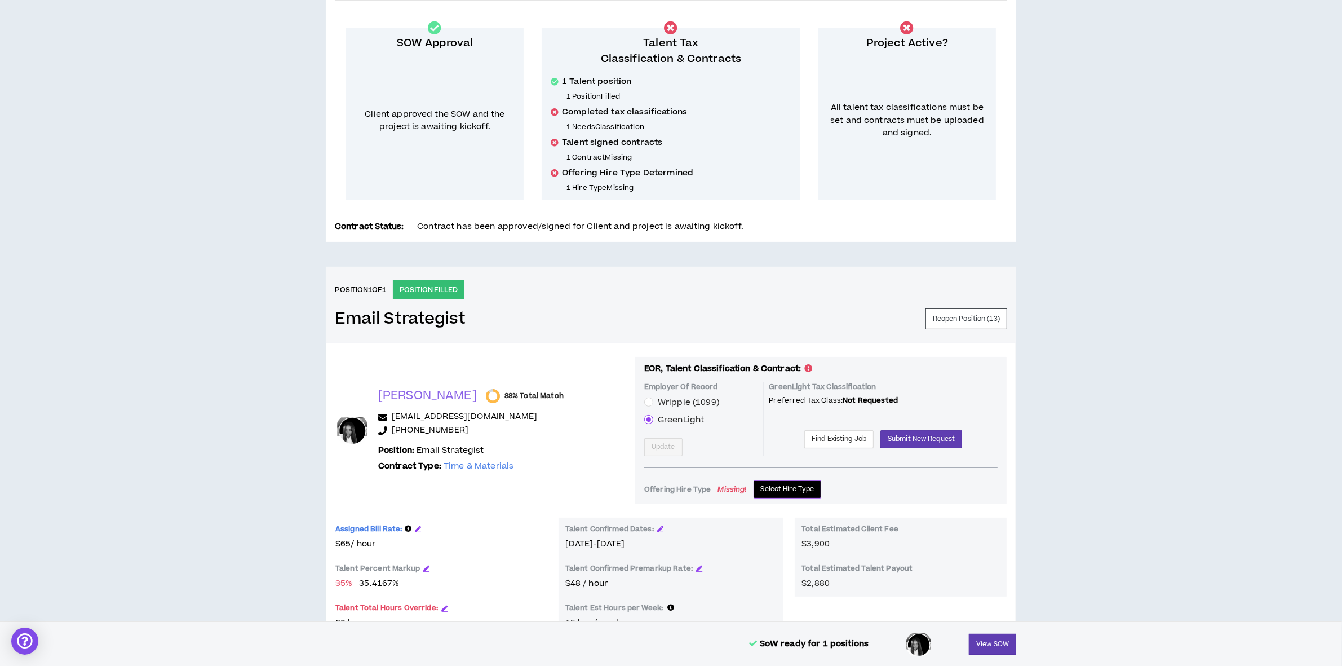
click at [763, 488] on span "Select Hire Type" at bounding box center [788, 489] width 54 height 11
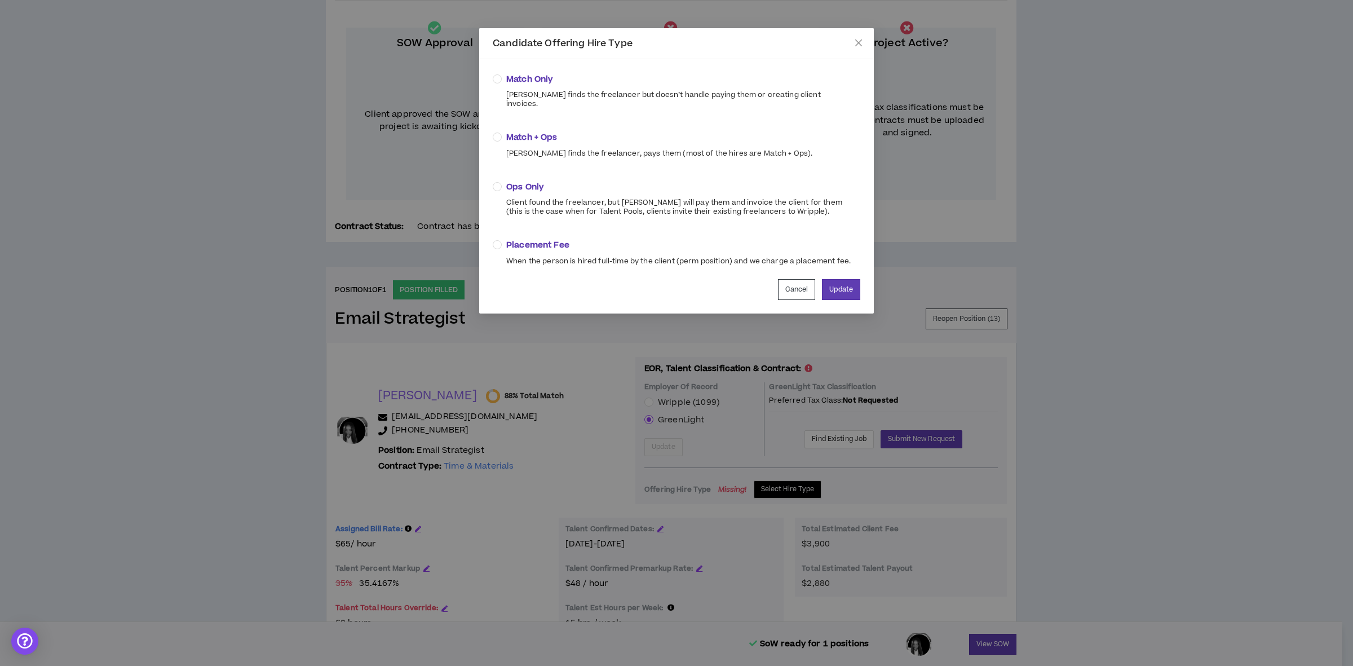
click at [510, 131] on span "Match + Ops" at bounding box center [659, 137] width 306 height 12
click at [838, 279] on button "Update" at bounding box center [841, 289] width 38 height 21
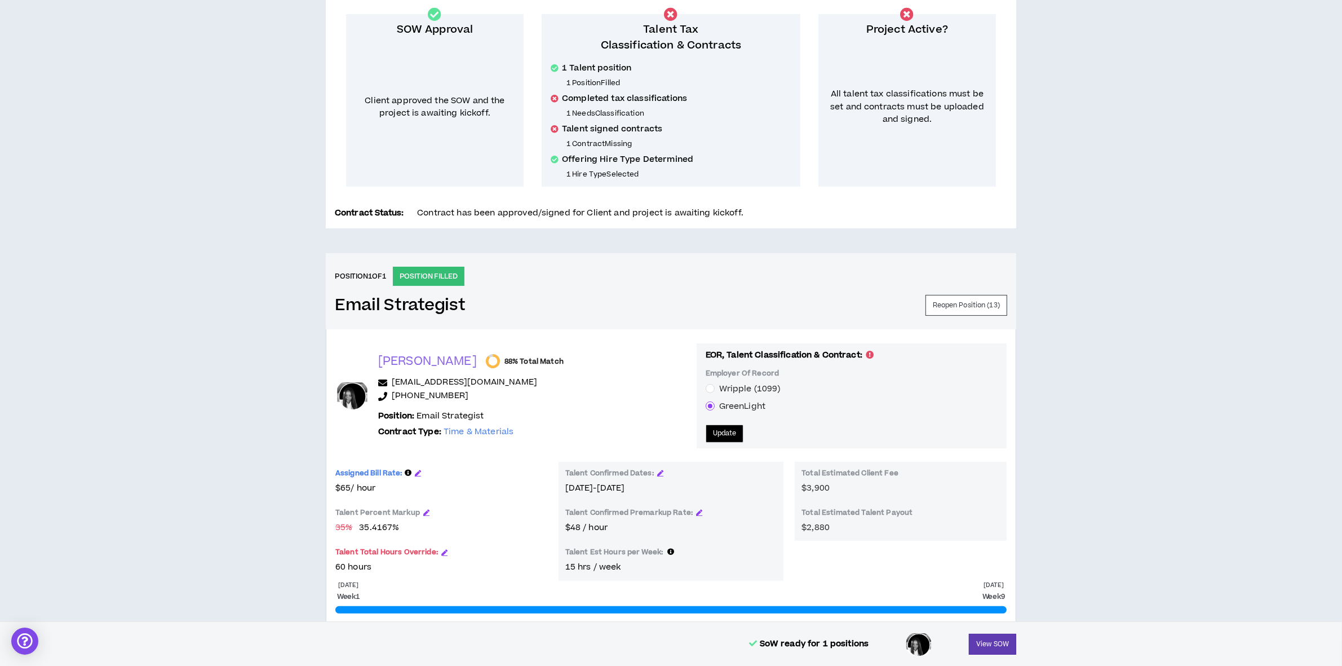
scroll to position [211, 0]
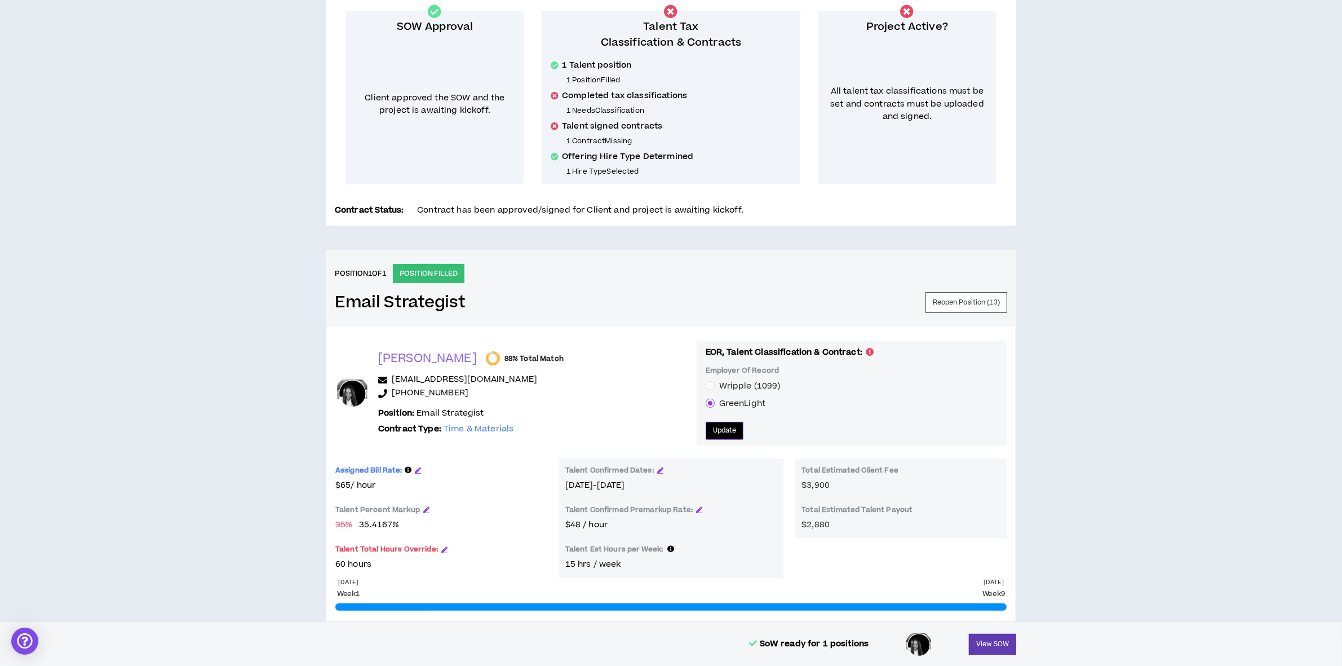
click at [713, 433] on span "Update" at bounding box center [725, 430] width 24 height 11
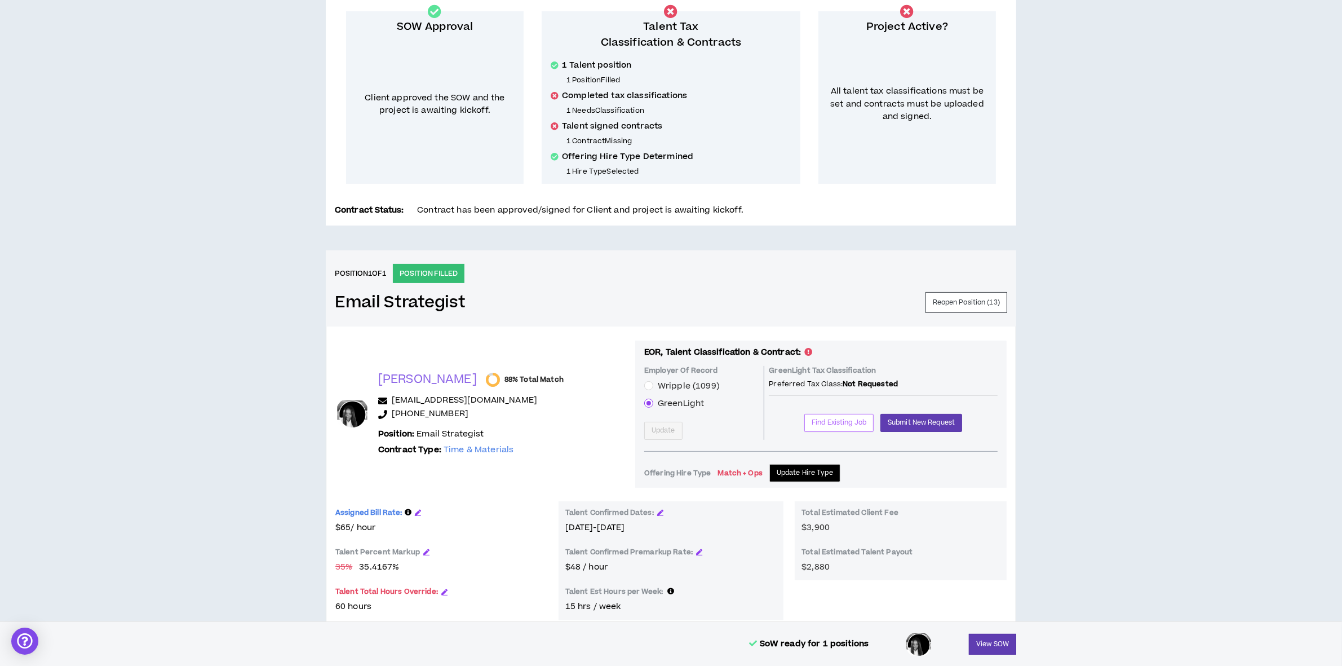
click at [843, 426] on span "Find Existing Job" at bounding box center [839, 422] width 55 height 11
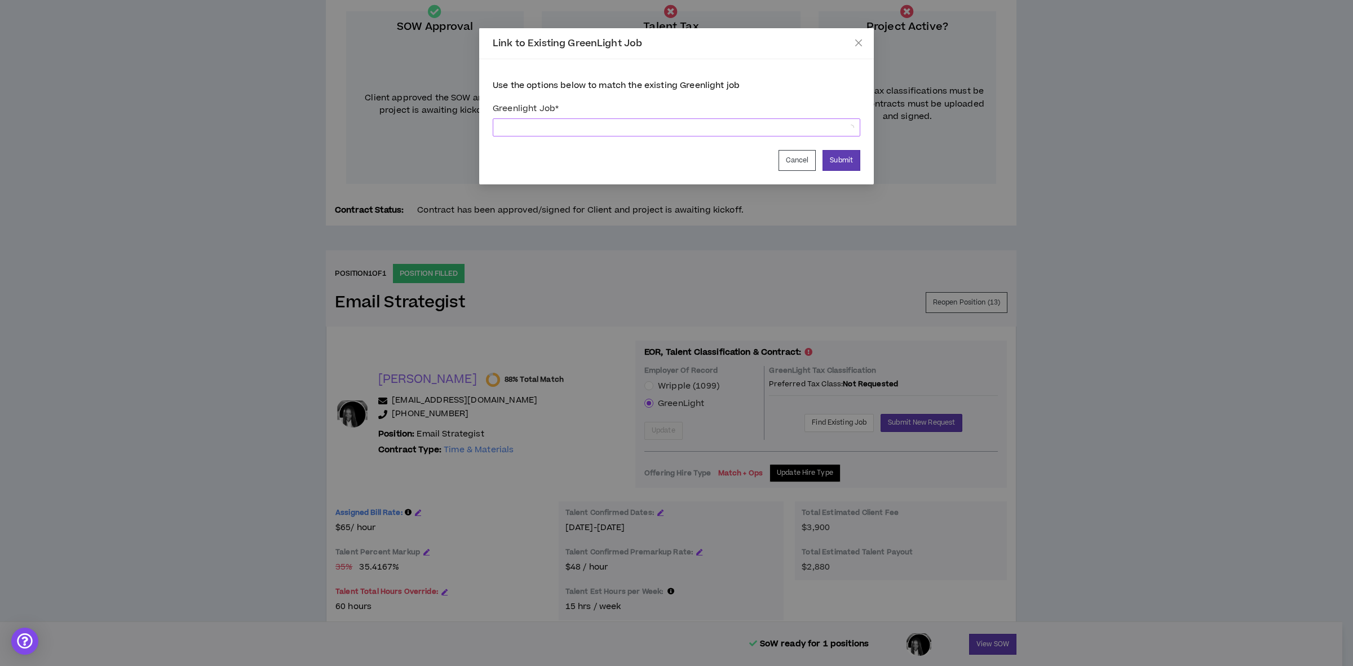
click at [604, 128] on span at bounding box center [676, 127] width 354 height 17
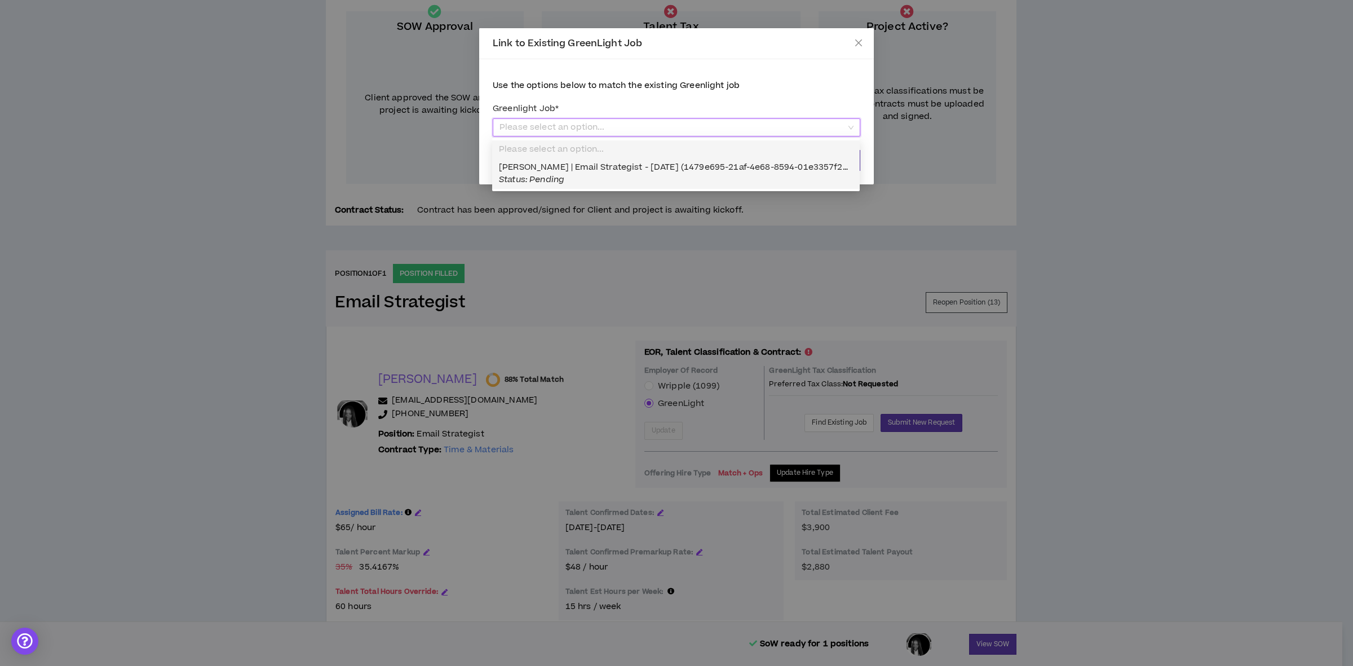
click at [562, 170] on span "Vanessa Patrick | Email Strategist - 10/07/2025 (1479e695-21af-4e68-8594-01e335…" at bounding box center [680, 173] width 363 height 24
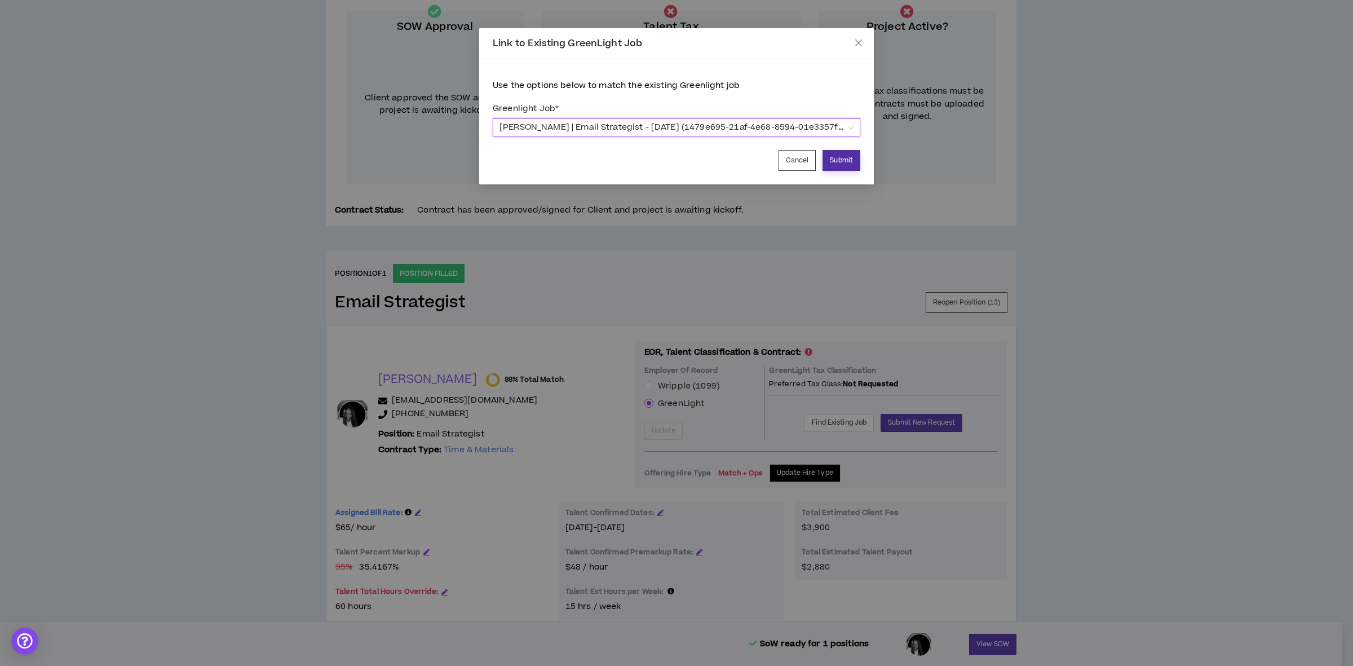
click at [848, 154] on button "Submit" at bounding box center [842, 160] width 38 height 21
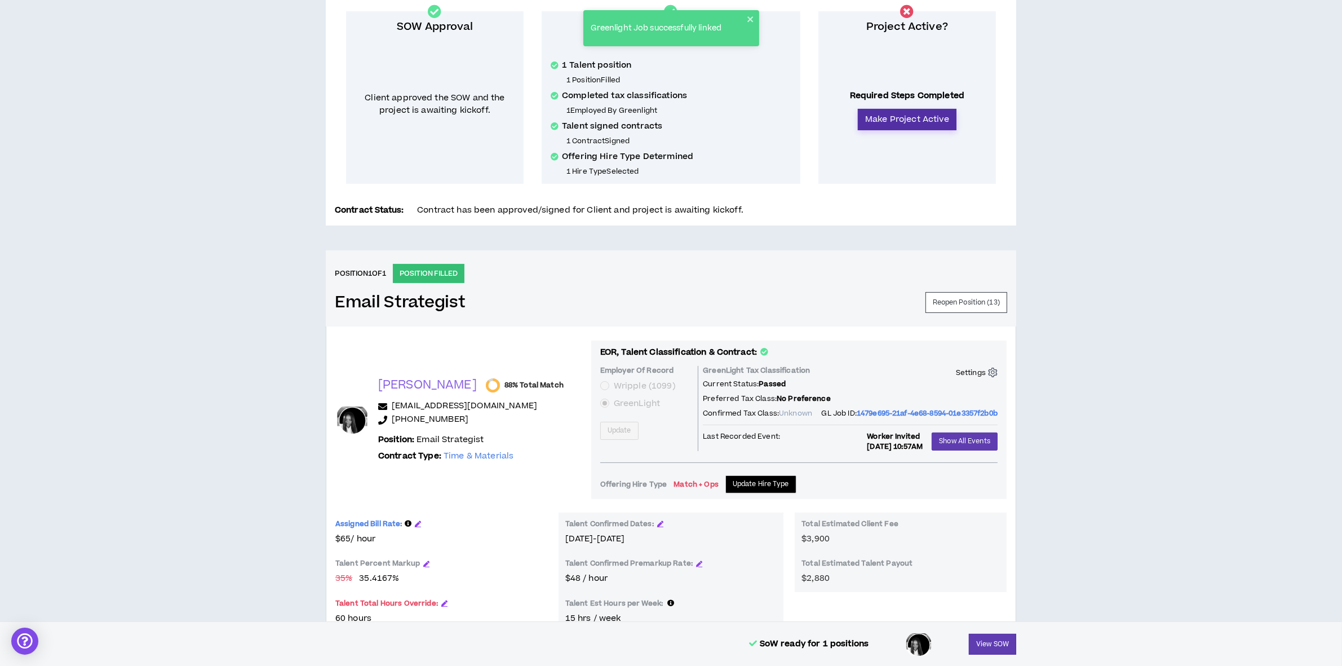
click at [920, 111] on button "Make Project Active" at bounding box center [907, 119] width 99 height 21
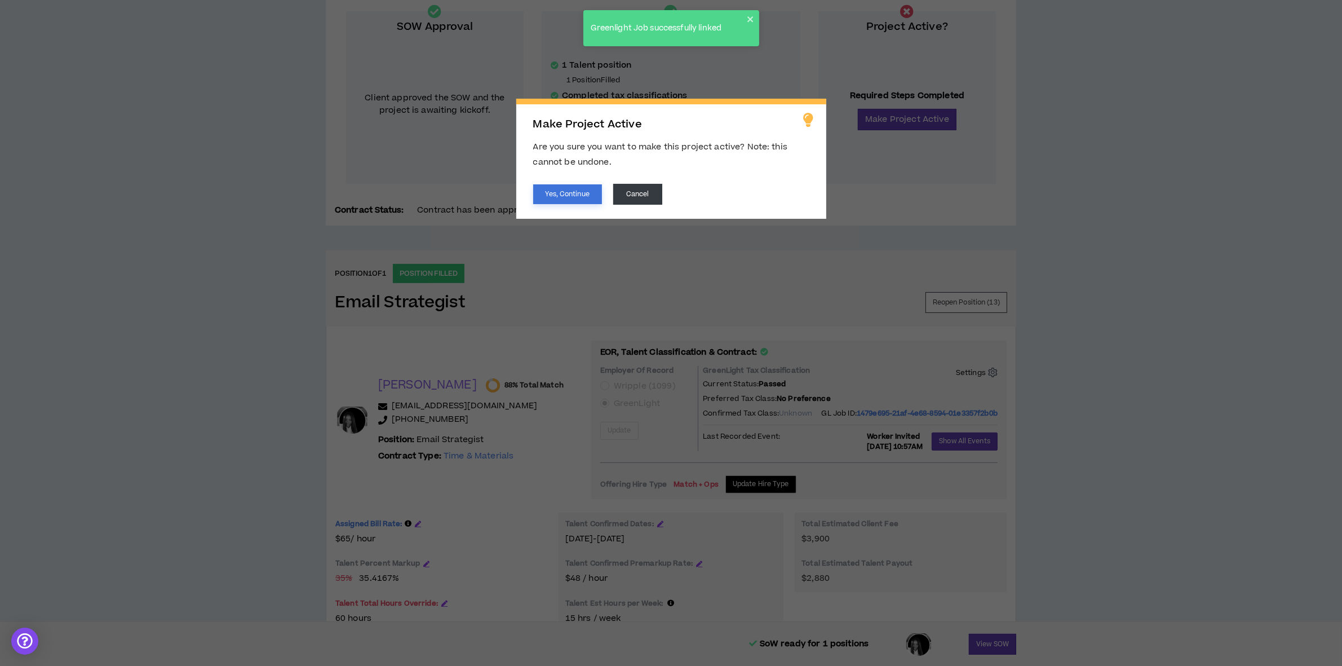
click at [561, 193] on button "Yes, Continue" at bounding box center [567, 194] width 69 height 20
